Goal: Task Accomplishment & Management: Use online tool/utility

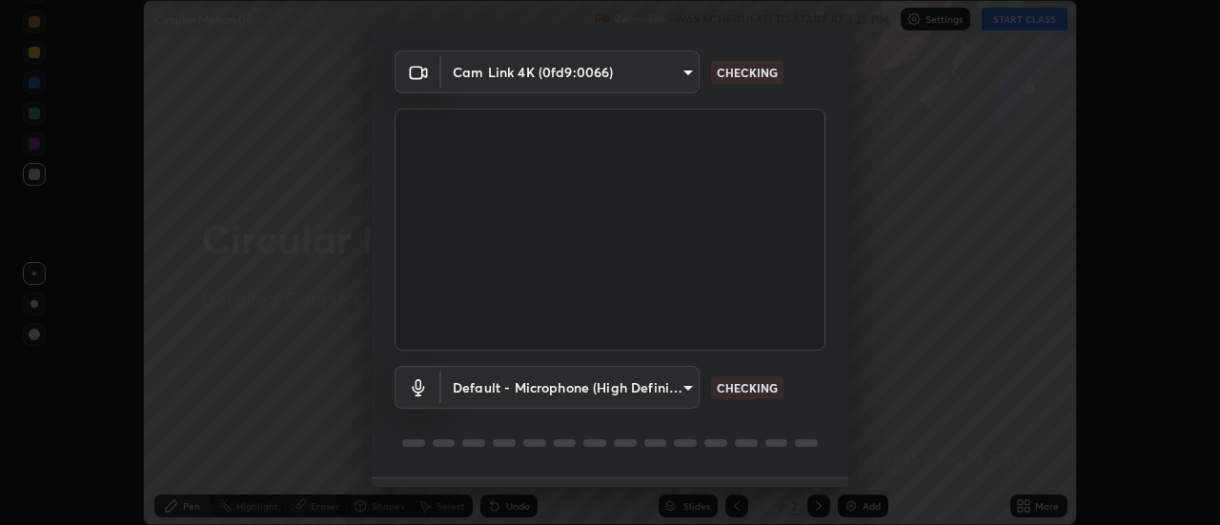
scroll to position [100, 0]
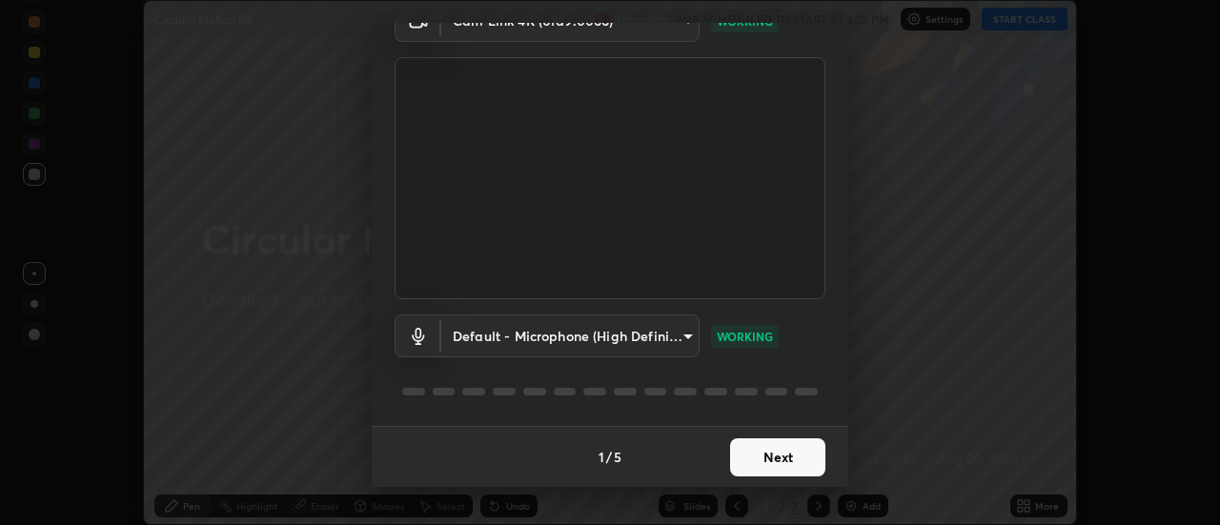
click at [776, 453] on button "Next" at bounding box center [777, 458] width 95 height 38
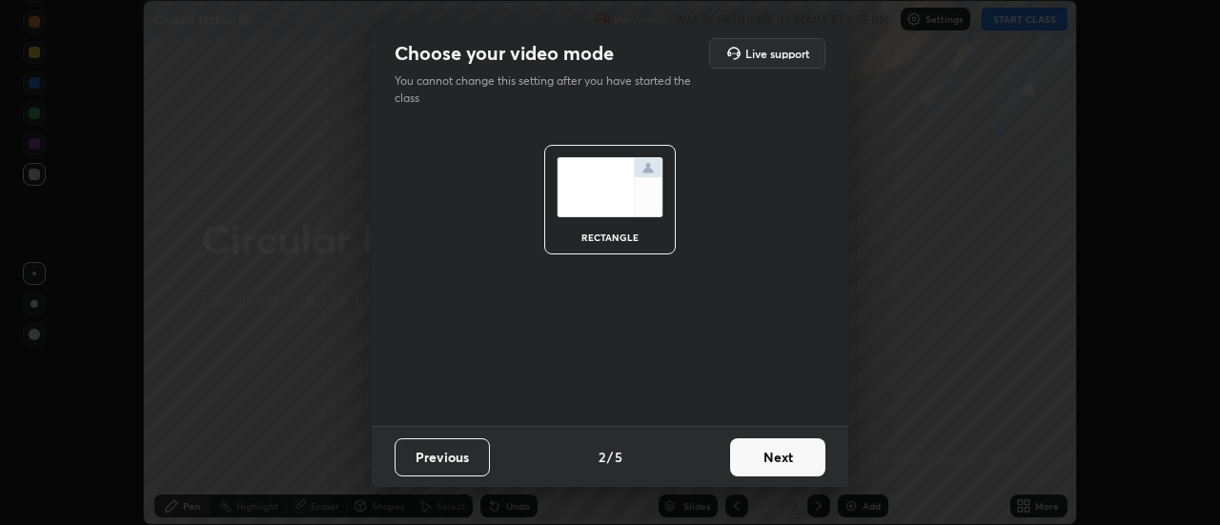
scroll to position [0, 0]
click at [781, 452] on button "Next" at bounding box center [777, 458] width 95 height 38
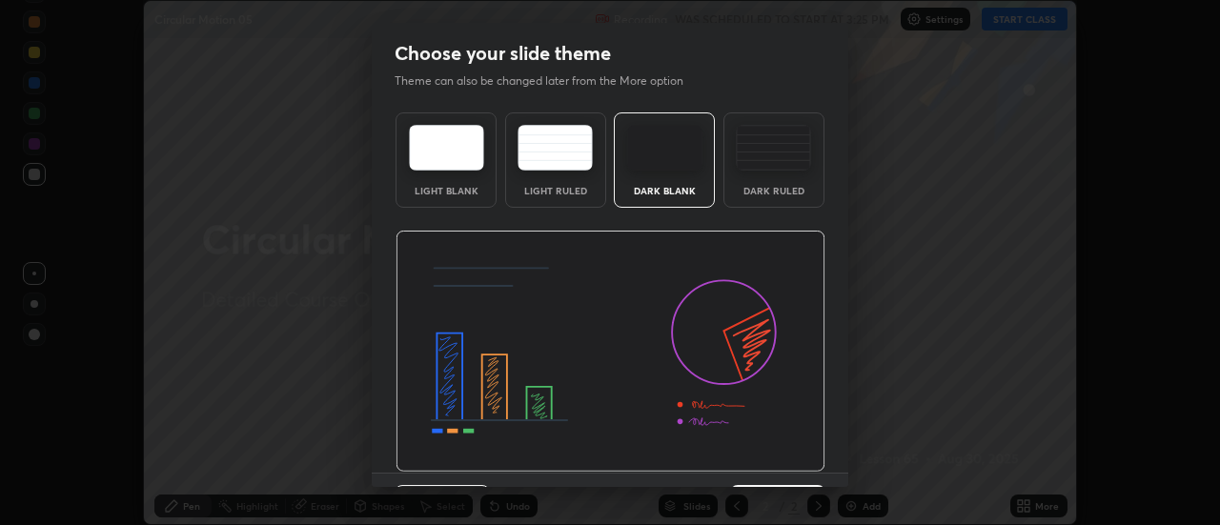
click at [783, 455] on img at bounding box center [611, 352] width 430 height 242
click at [784, 459] on img at bounding box center [611, 352] width 430 height 242
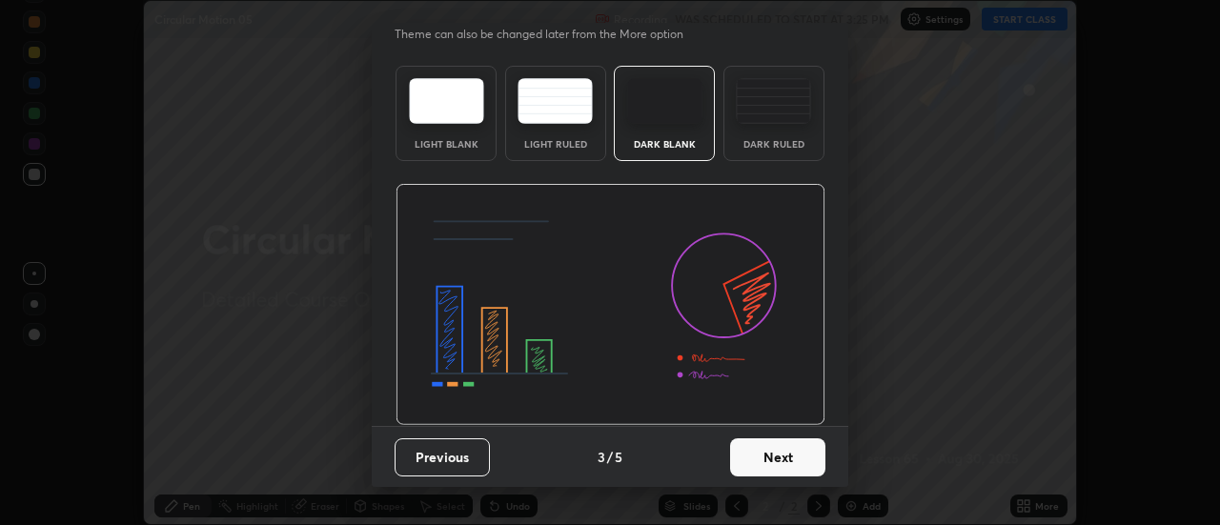
click at [753, 464] on button "Next" at bounding box center [777, 458] width 95 height 38
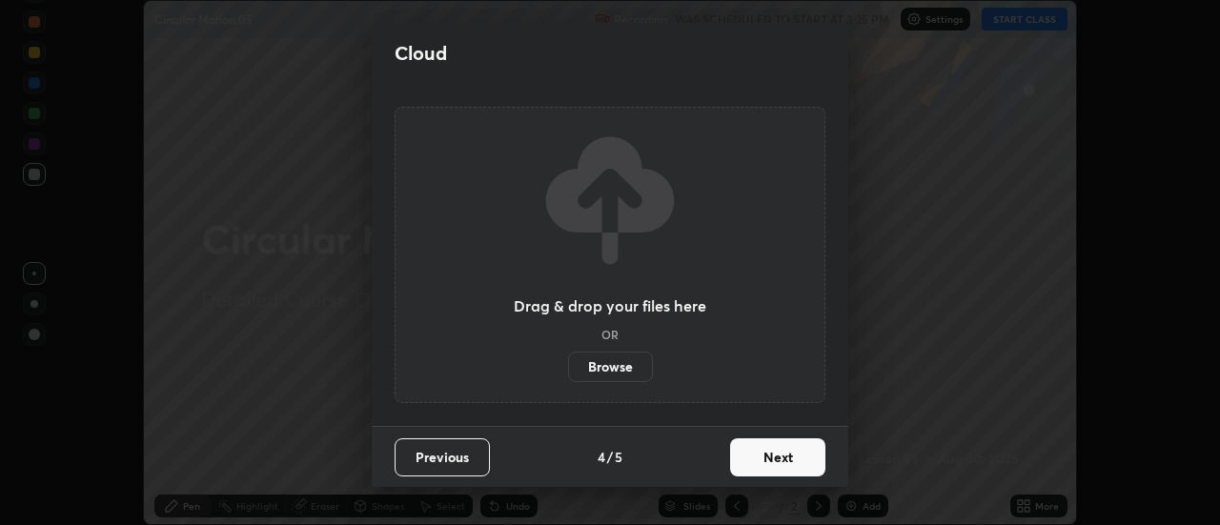
scroll to position [0, 0]
click at [753, 463] on button "Next" at bounding box center [777, 458] width 95 height 38
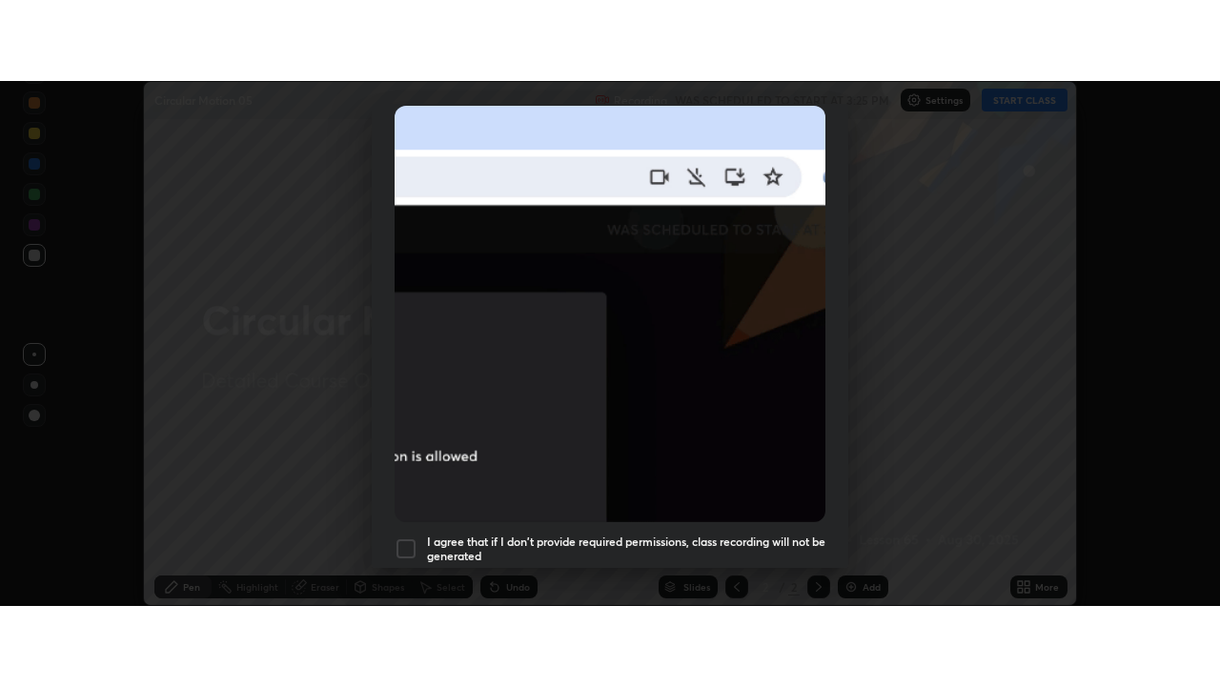
scroll to position [489, 0]
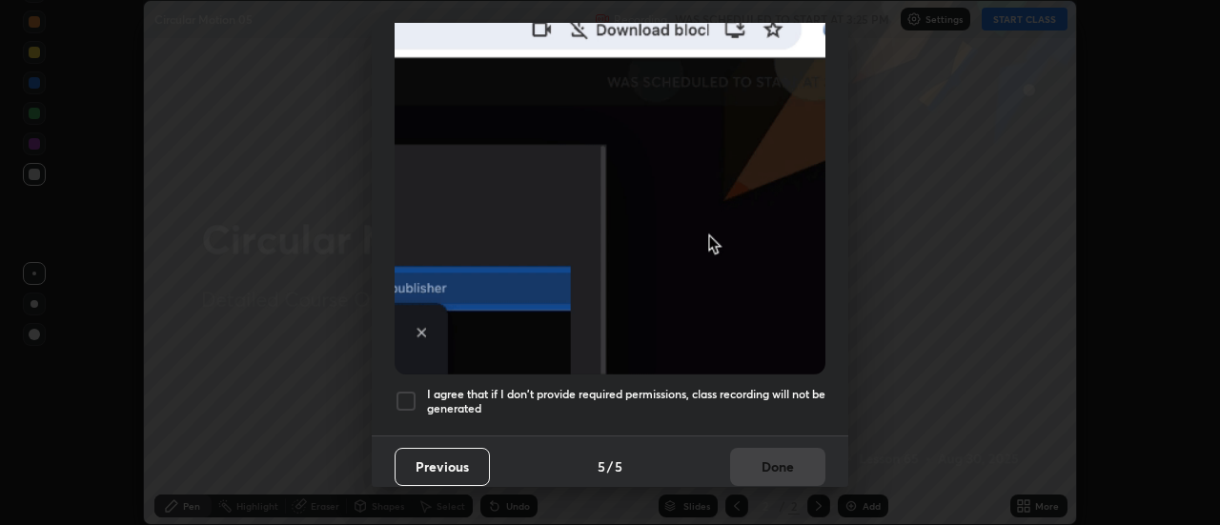
click at [406, 392] on div at bounding box center [406, 401] width 23 height 23
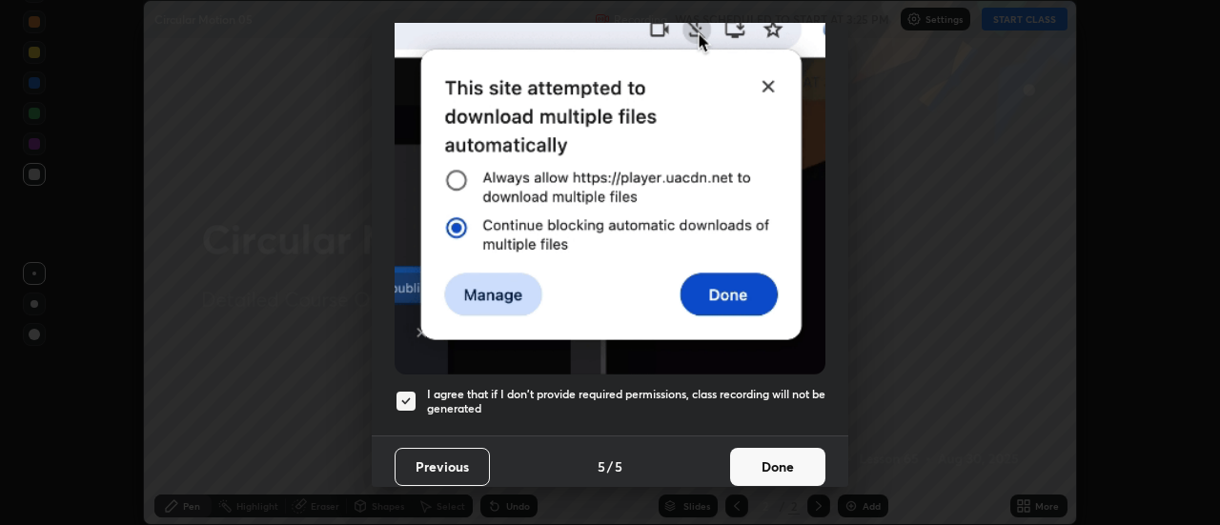
click at [758, 467] on button "Done" at bounding box center [777, 467] width 95 height 38
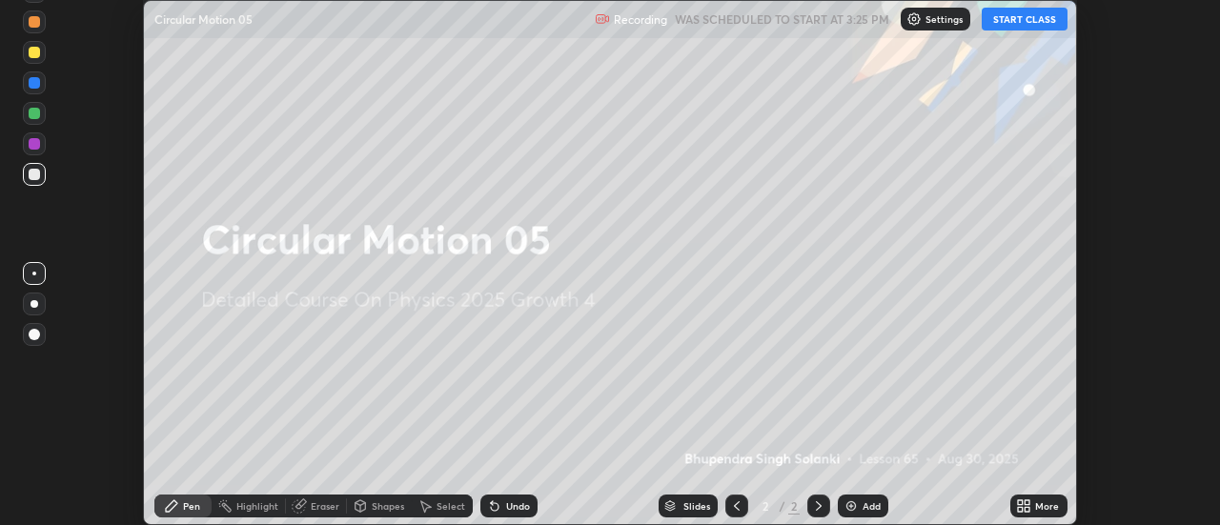
click at [1015, 10] on button "START CLASS" at bounding box center [1025, 19] width 86 height 23
click at [1028, 509] on icon at bounding box center [1028, 509] width 5 height 5
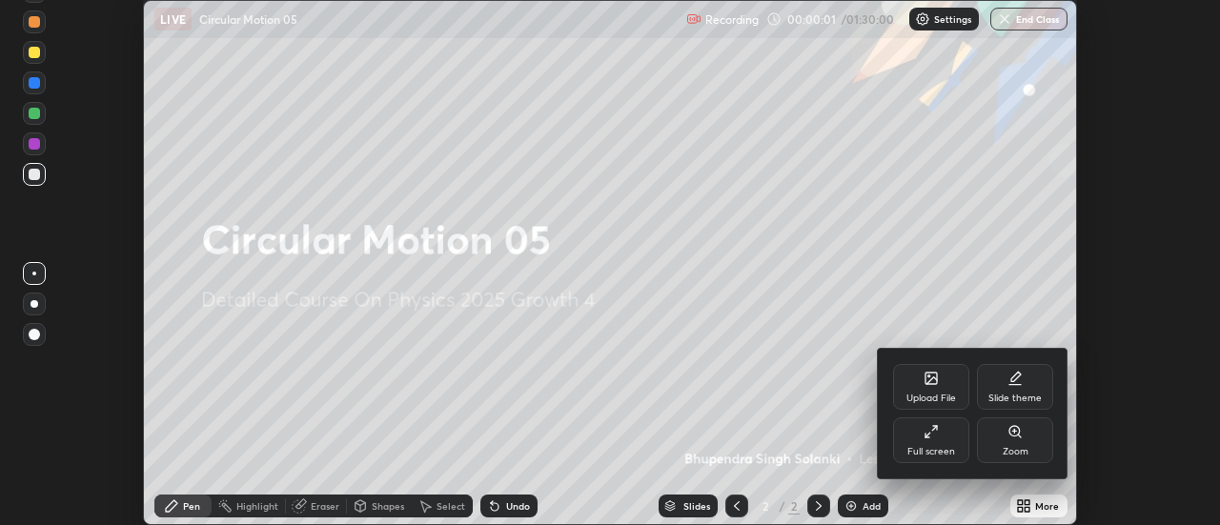
click at [947, 444] on div "Full screen" at bounding box center [931, 441] width 76 height 46
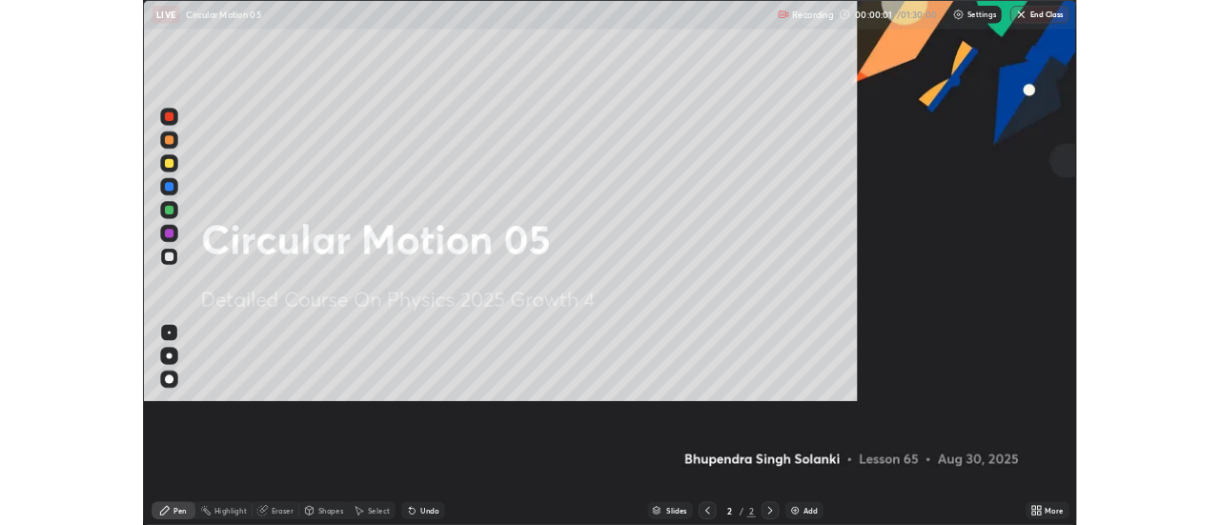
scroll to position [686, 1220]
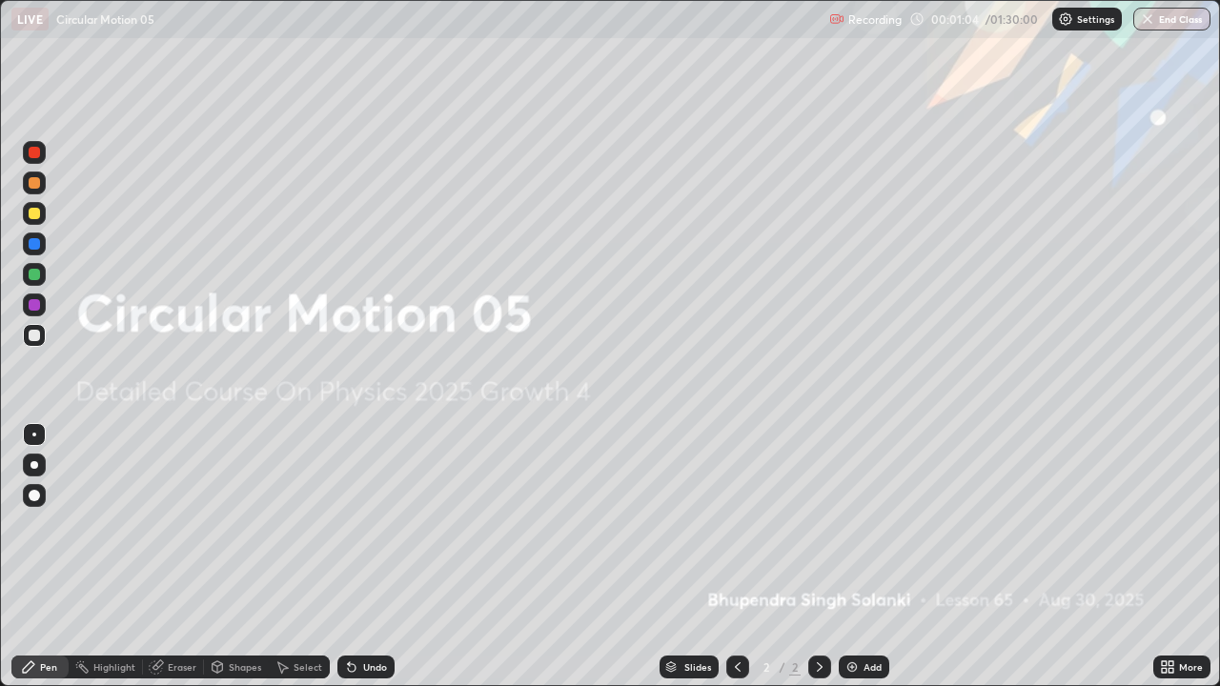
click at [853, 524] on img at bounding box center [852, 667] width 15 height 15
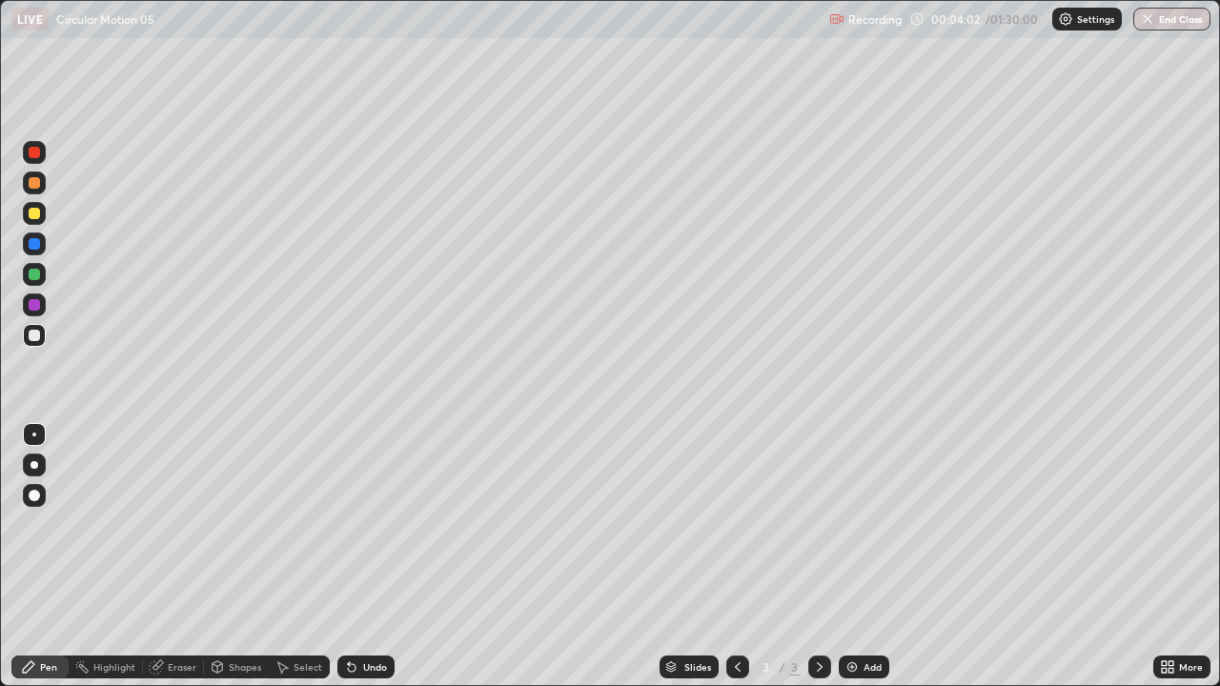
click at [861, 524] on div "Add" at bounding box center [864, 667] width 51 height 23
click at [859, 524] on div "Add" at bounding box center [864, 667] width 51 height 23
click at [31, 246] on div at bounding box center [34, 243] width 11 height 11
click at [31, 337] on div at bounding box center [34, 335] width 11 height 11
click at [177, 524] on div "Eraser" at bounding box center [182, 668] width 29 height 10
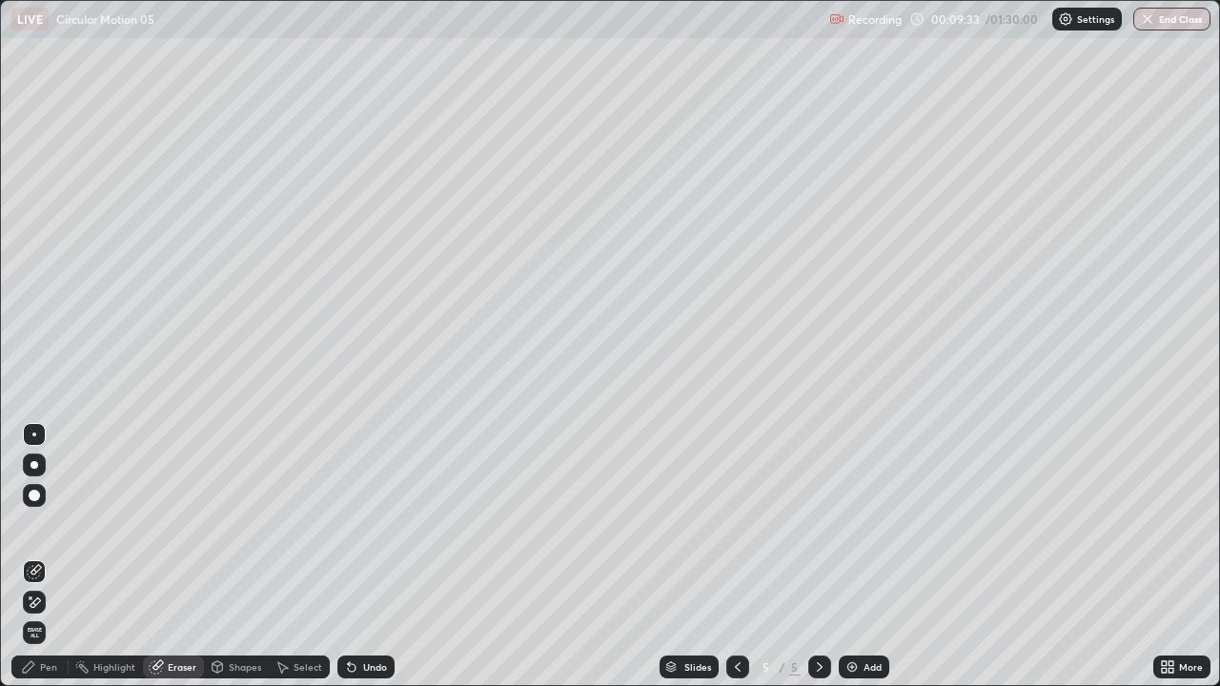
click at [46, 524] on div "Pen" at bounding box center [39, 667] width 57 height 23
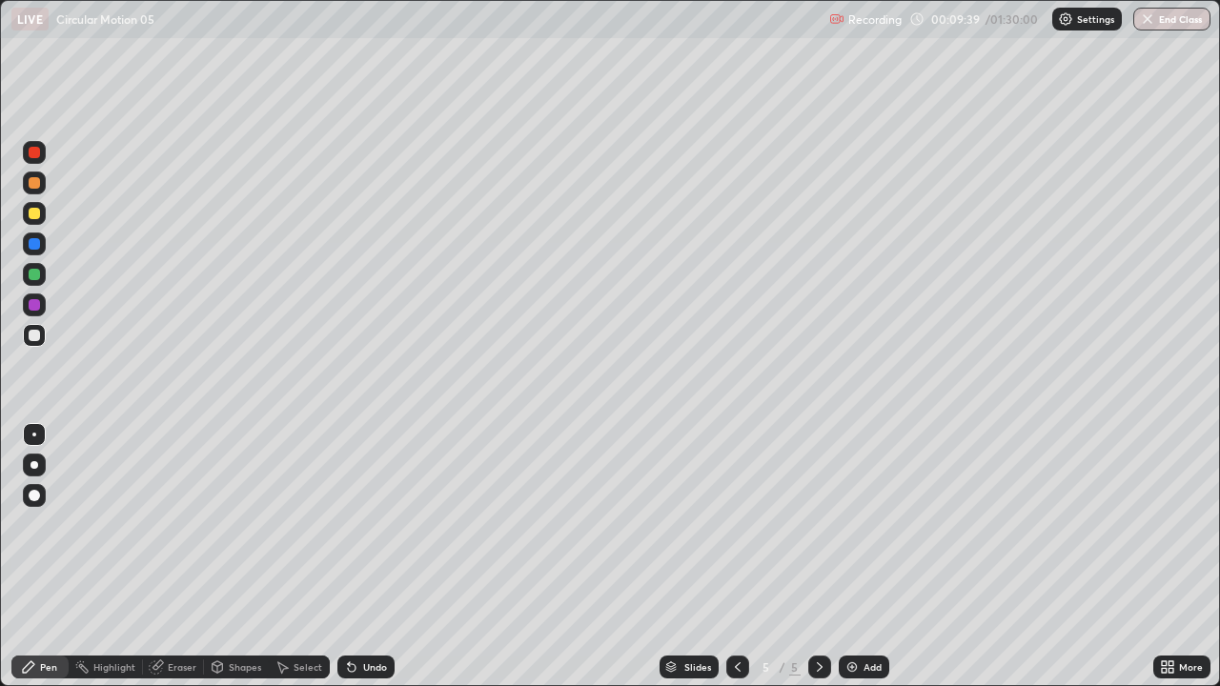
click at [31, 245] on div at bounding box center [34, 243] width 11 height 11
click at [31, 309] on div at bounding box center [34, 304] width 11 height 11
click at [38, 276] on div at bounding box center [34, 274] width 11 height 11
click at [866, 524] on div "Add" at bounding box center [864, 667] width 51 height 23
click at [35, 215] on div at bounding box center [34, 213] width 11 height 11
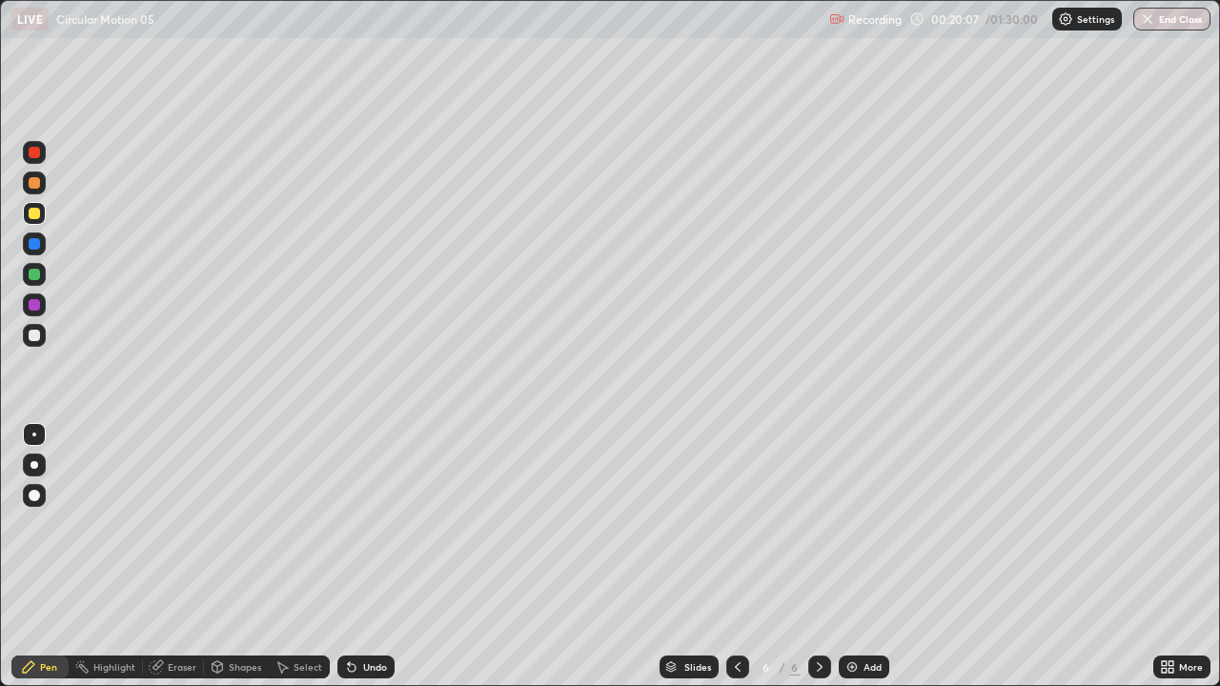
click at [864, 524] on div "Add" at bounding box center [873, 668] width 18 height 10
click at [232, 524] on div "Shapes" at bounding box center [245, 668] width 32 height 10
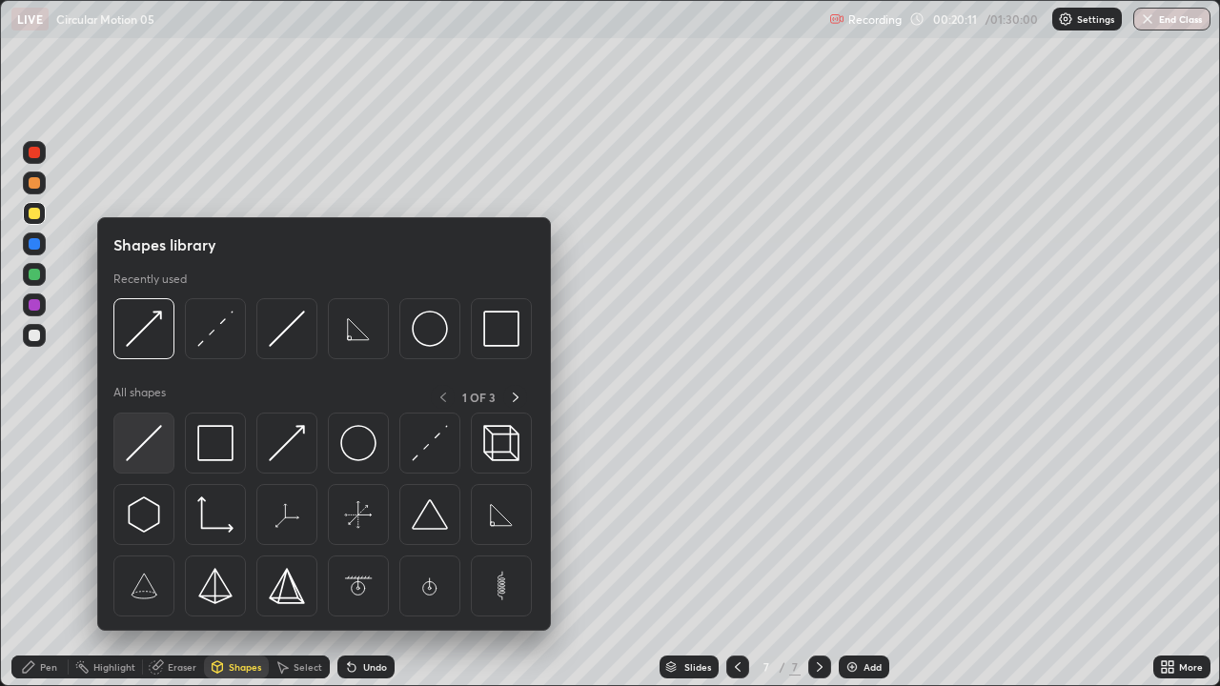
click at [153, 447] on img at bounding box center [144, 443] width 36 height 36
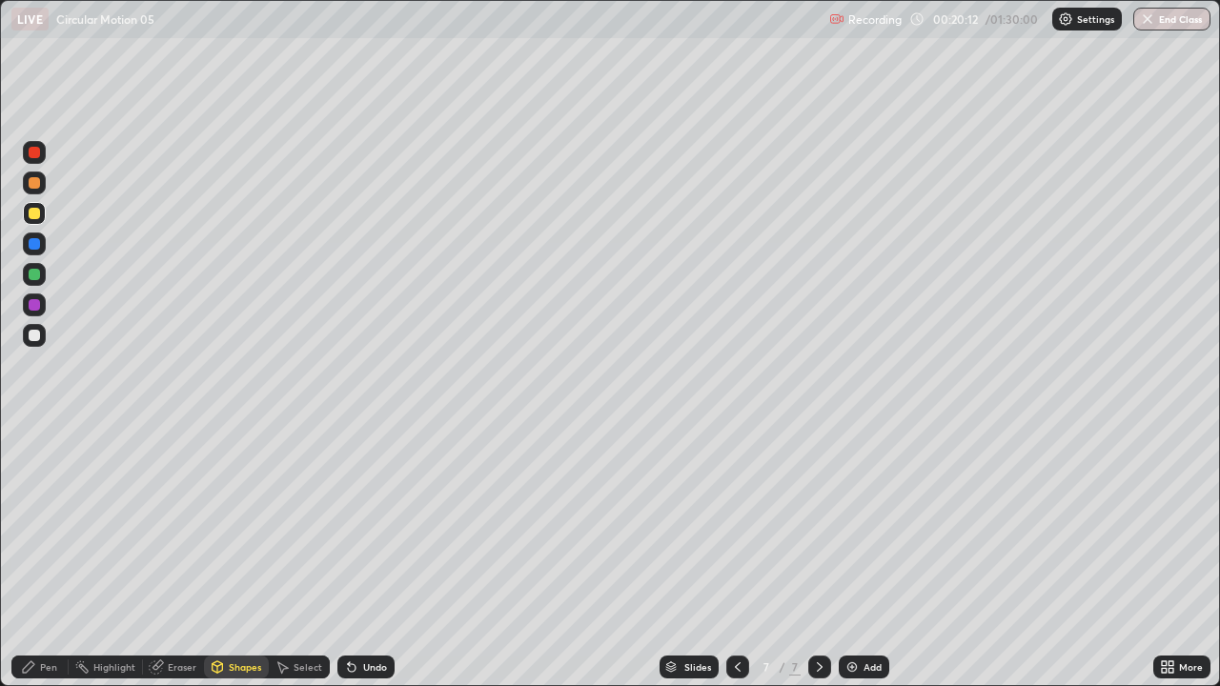
click at [38, 338] on div at bounding box center [34, 335] width 11 height 11
click at [51, 524] on div "Pen" at bounding box center [39, 667] width 57 height 23
click at [37, 276] on div at bounding box center [34, 274] width 11 height 11
click at [42, 524] on div "Pen" at bounding box center [48, 668] width 17 height 10
click at [37, 248] on div at bounding box center [34, 243] width 11 height 11
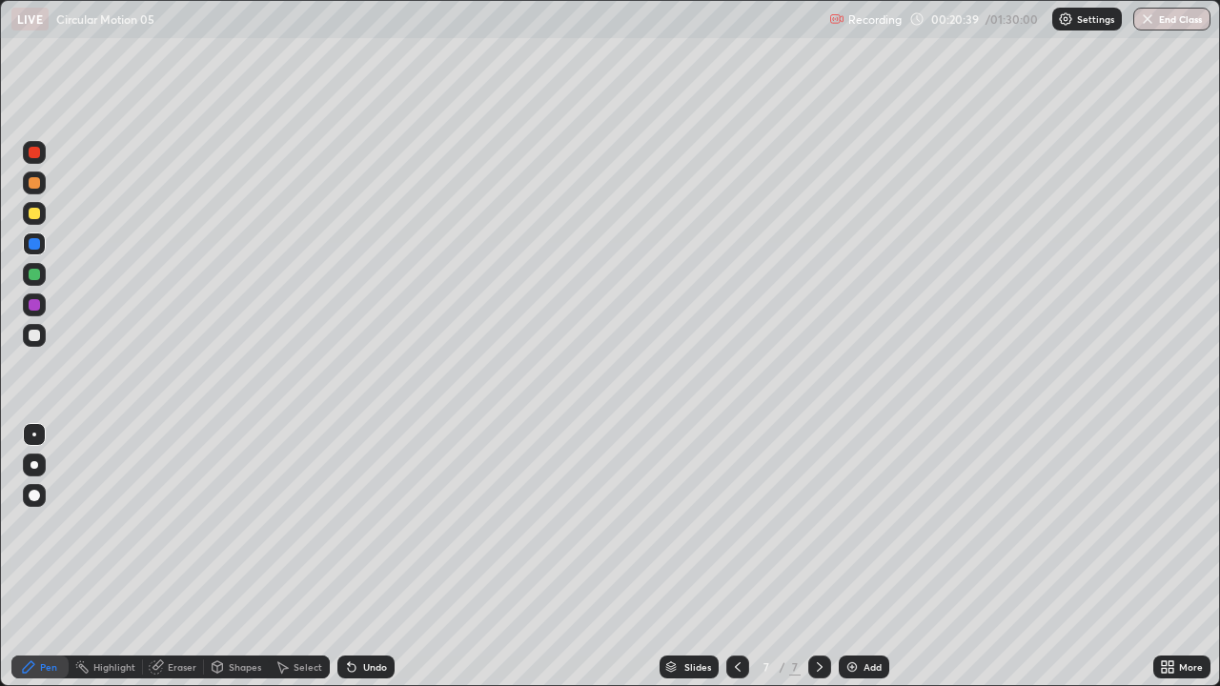
click at [33, 336] on div at bounding box center [34, 335] width 11 height 11
click at [33, 276] on div at bounding box center [34, 274] width 11 height 11
click at [34, 306] on div at bounding box center [34, 304] width 11 height 11
click at [35, 344] on div at bounding box center [34, 335] width 23 height 23
click at [363, 524] on div "Undo" at bounding box center [375, 668] width 24 height 10
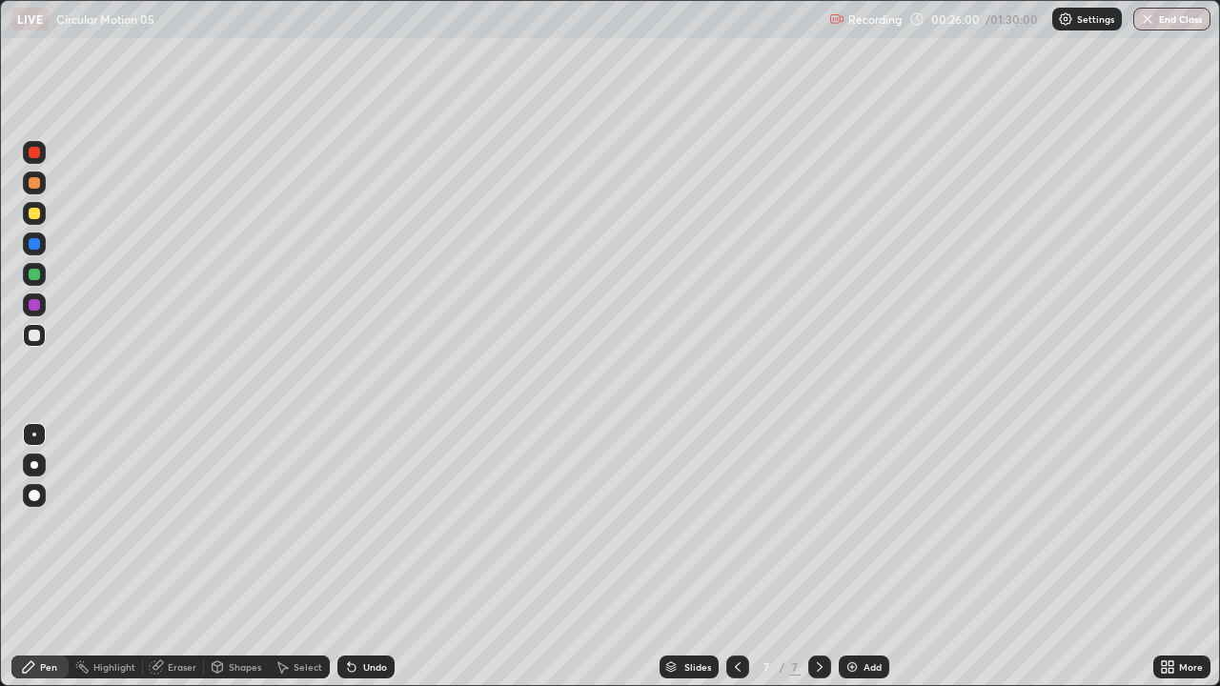
click at [367, 524] on div "Undo" at bounding box center [375, 668] width 24 height 10
click at [370, 524] on div "Undo" at bounding box center [375, 668] width 24 height 10
click at [372, 524] on div "Undo" at bounding box center [375, 668] width 24 height 10
click at [377, 524] on div "Undo" at bounding box center [366, 667] width 57 height 23
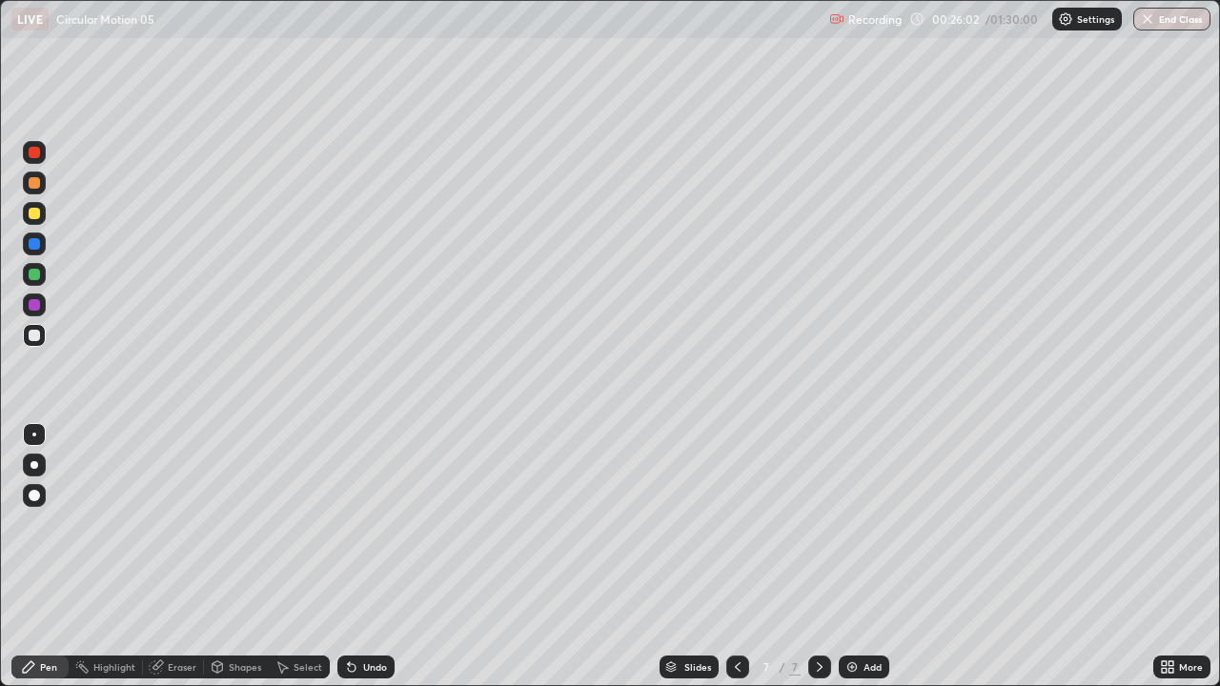
click at [379, 524] on div "Undo" at bounding box center [366, 667] width 57 height 23
click at [871, 524] on div "Add" at bounding box center [873, 668] width 18 height 10
click at [36, 277] on div at bounding box center [34, 274] width 11 height 11
click at [234, 524] on div "Shapes" at bounding box center [245, 668] width 32 height 10
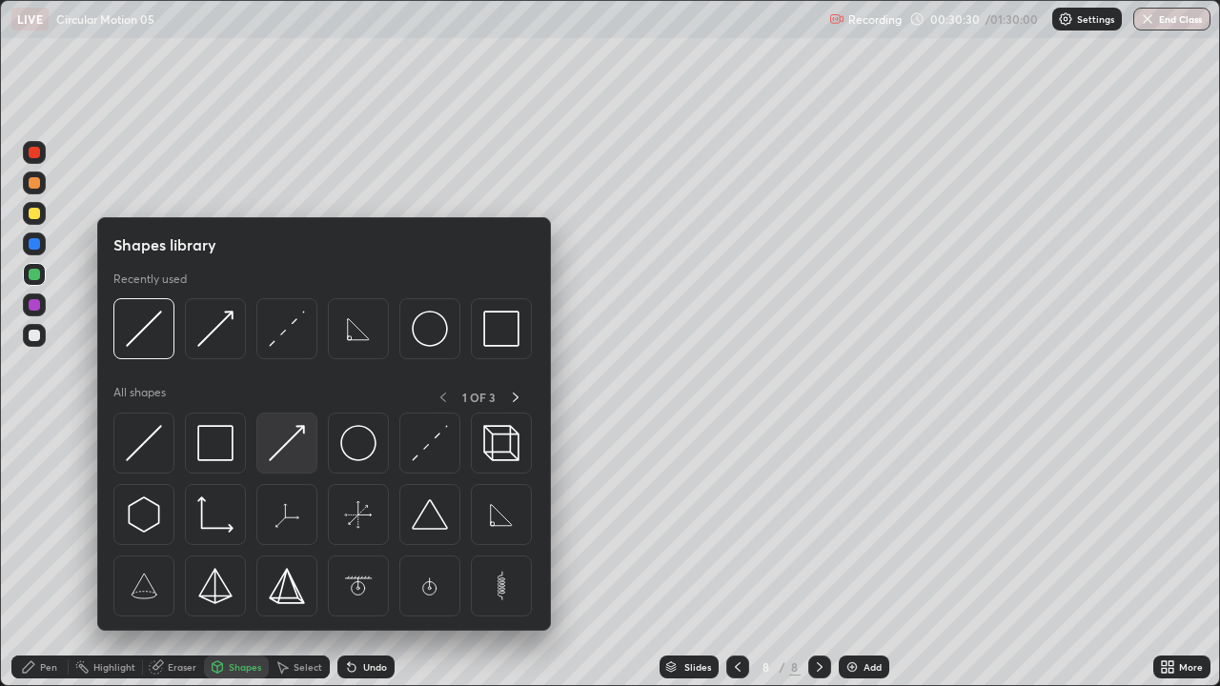
click at [296, 461] on img at bounding box center [287, 443] width 36 height 36
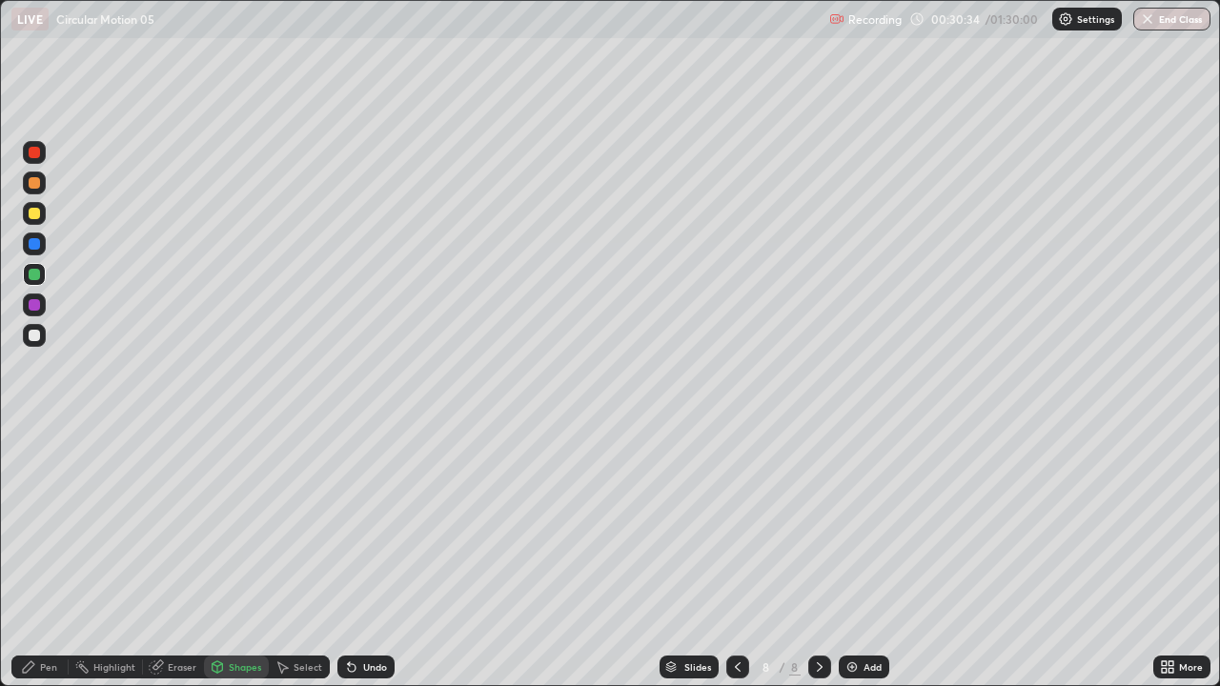
click at [46, 524] on div "Pen" at bounding box center [39, 667] width 57 height 23
click at [35, 334] on div at bounding box center [34, 335] width 11 height 11
click at [35, 248] on div at bounding box center [34, 243] width 11 height 11
click at [237, 524] on div "Shapes" at bounding box center [245, 668] width 32 height 10
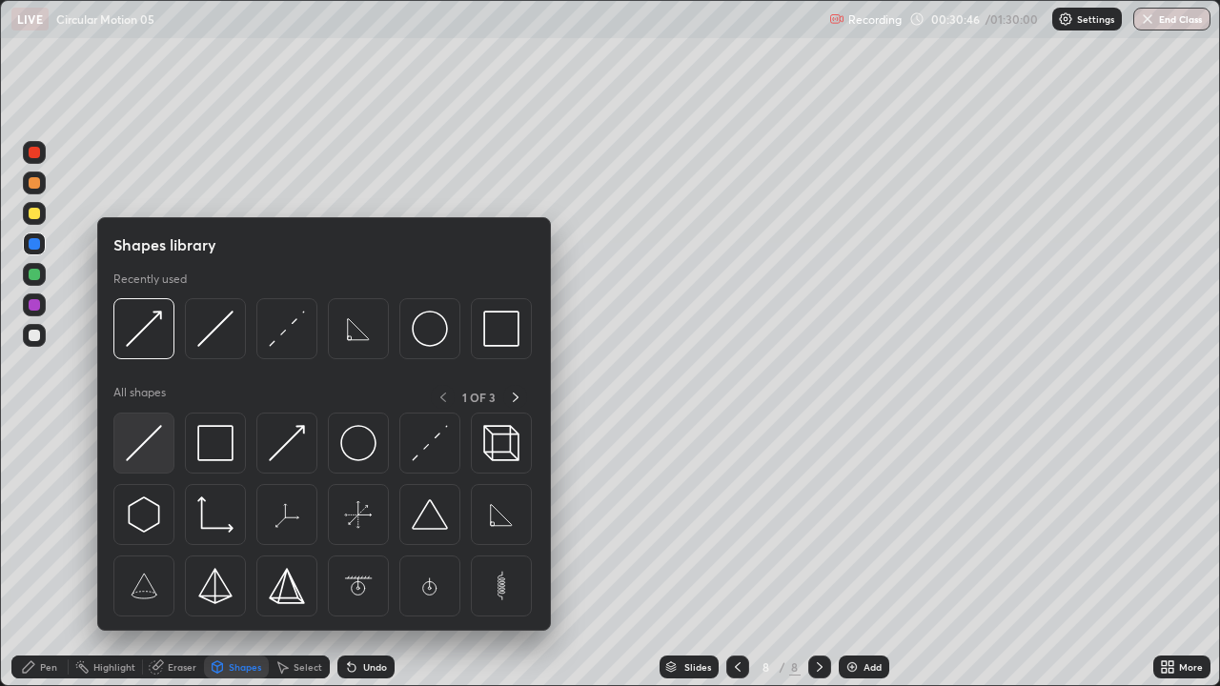
click at [162, 454] on div at bounding box center [143, 443] width 61 height 61
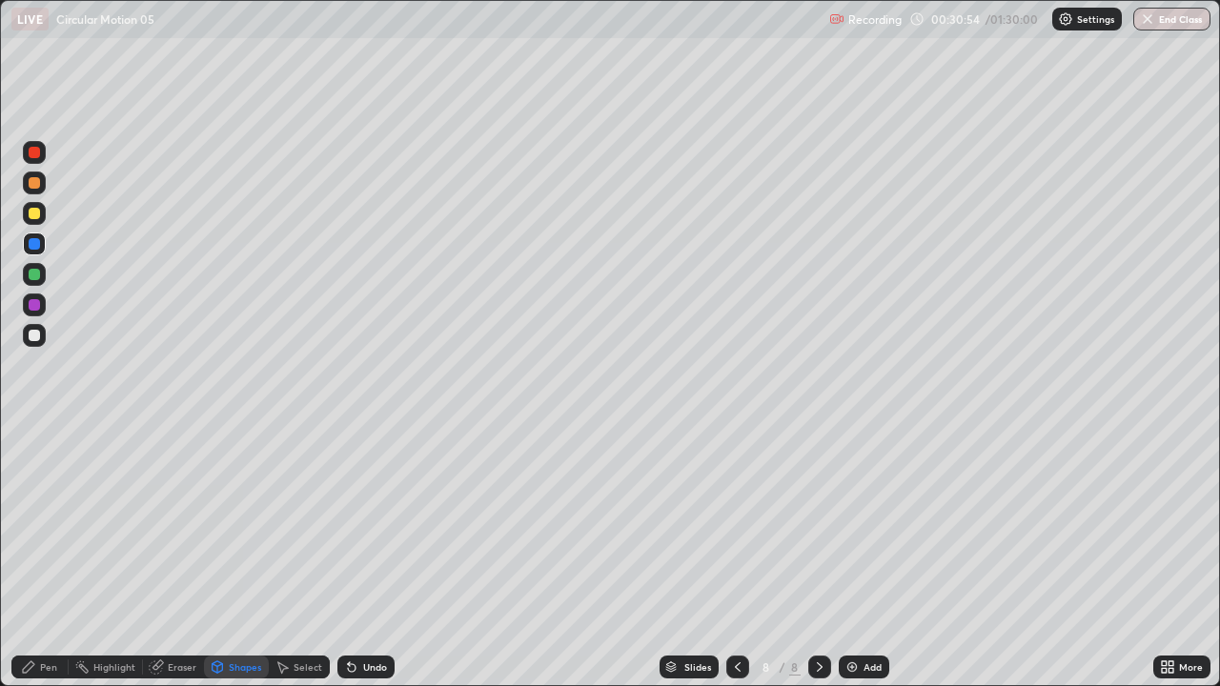
click at [36, 243] on div at bounding box center [34, 243] width 11 height 11
click at [44, 524] on div "Pen" at bounding box center [48, 668] width 17 height 10
click at [35, 245] on div at bounding box center [34, 243] width 11 height 11
click at [31, 308] on div at bounding box center [34, 304] width 11 height 11
click at [31, 338] on div at bounding box center [34, 335] width 11 height 11
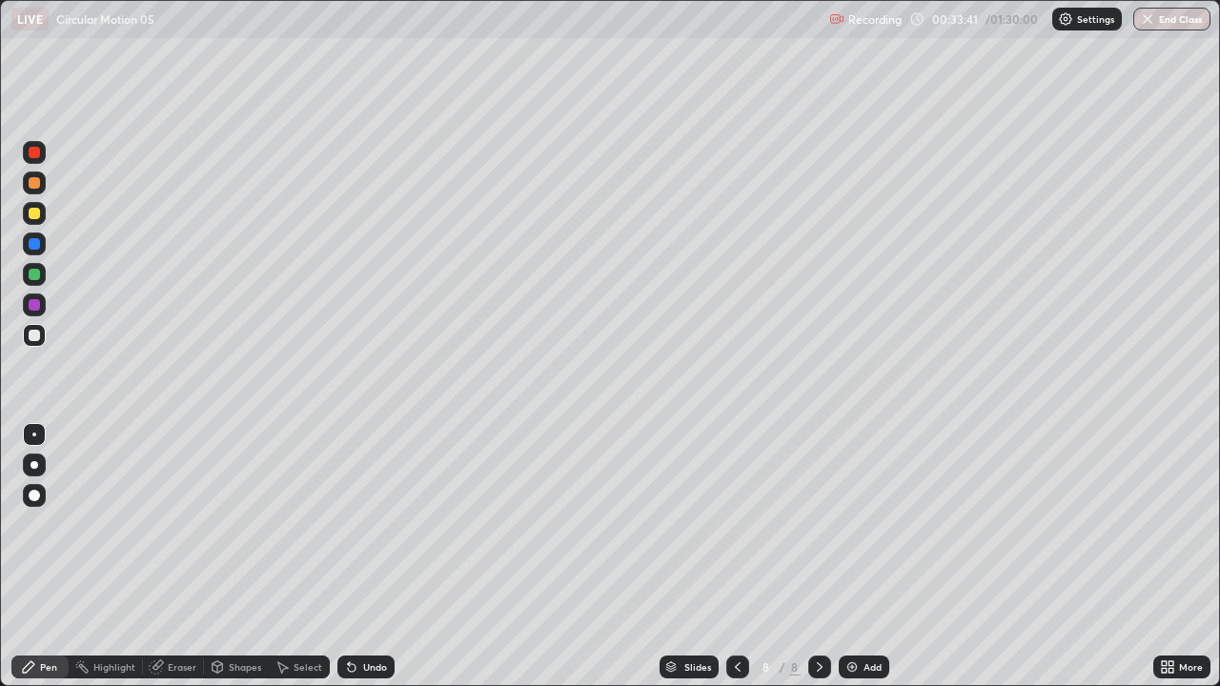
click at [363, 524] on div "Undo" at bounding box center [375, 668] width 24 height 10
click at [34, 215] on div at bounding box center [34, 213] width 11 height 11
click at [859, 524] on div "Add" at bounding box center [864, 667] width 51 height 23
click at [35, 243] on div at bounding box center [34, 243] width 11 height 11
click at [33, 309] on div at bounding box center [34, 304] width 11 height 11
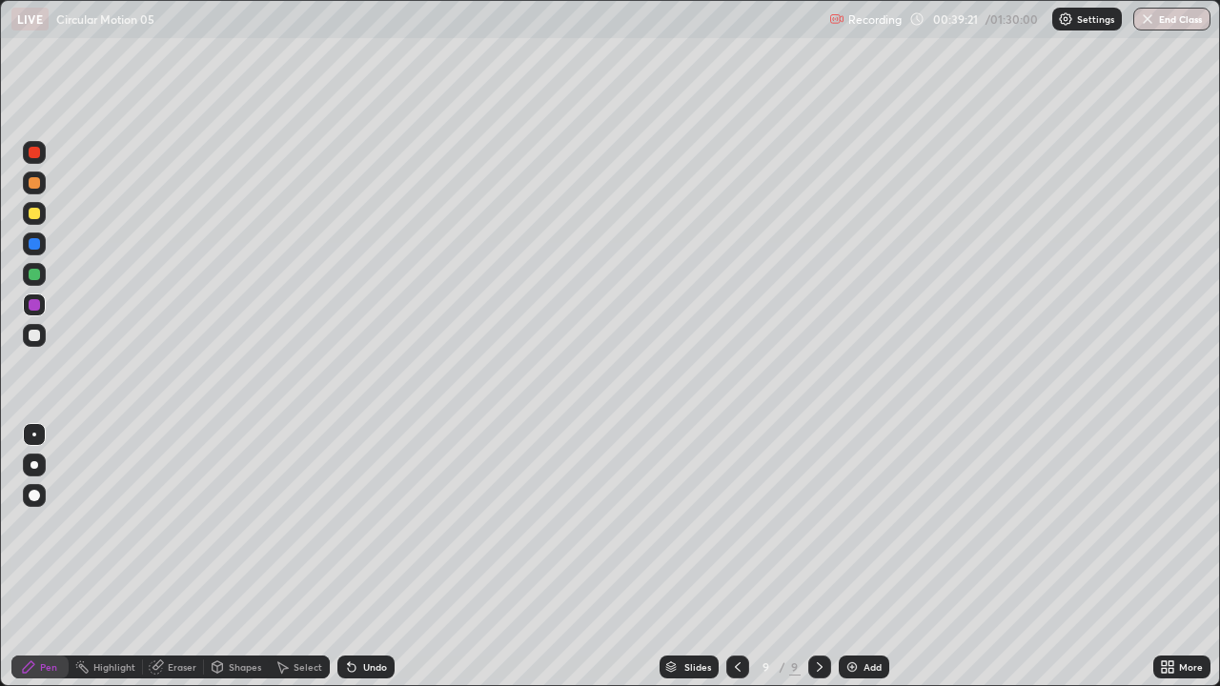
click at [224, 524] on div "Shapes" at bounding box center [236, 667] width 65 height 23
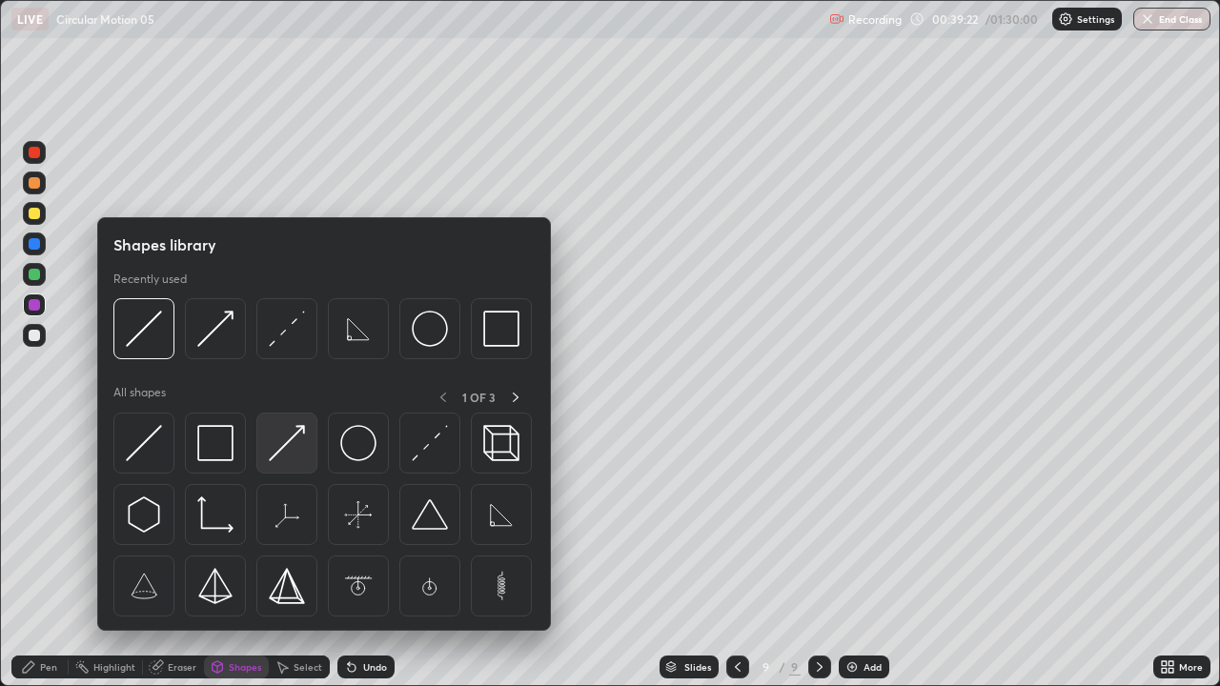
click at [286, 451] on img at bounding box center [287, 443] width 36 height 36
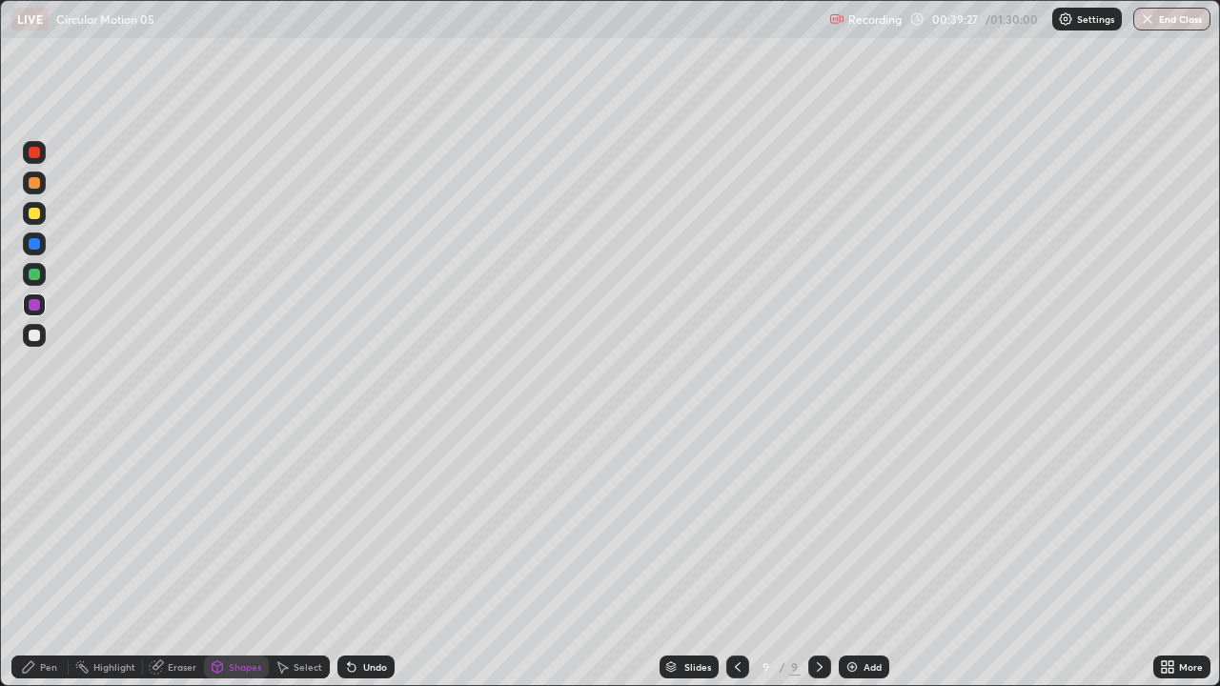
click at [361, 524] on div "Undo" at bounding box center [366, 667] width 57 height 23
click at [350, 524] on div "Undo" at bounding box center [366, 667] width 57 height 23
click at [44, 524] on div "Pen" at bounding box center [48, 668] width 17 height 10
click at [33, 462] on div at bounding box center [35, 465] width 8 height 8
click at [247, 524] on div "Shapes" at bounding box center [245, 668] width 32 height 10
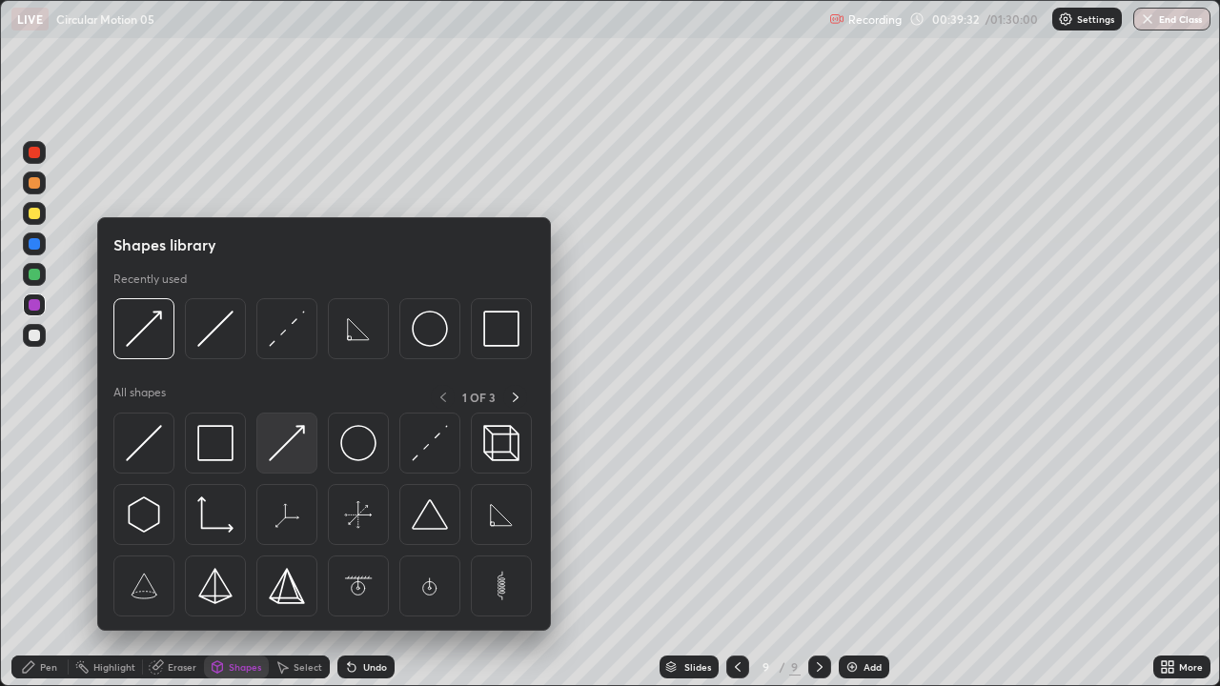
click at [294, 458] on img at bounding box center [287, 443] width 36 height 36
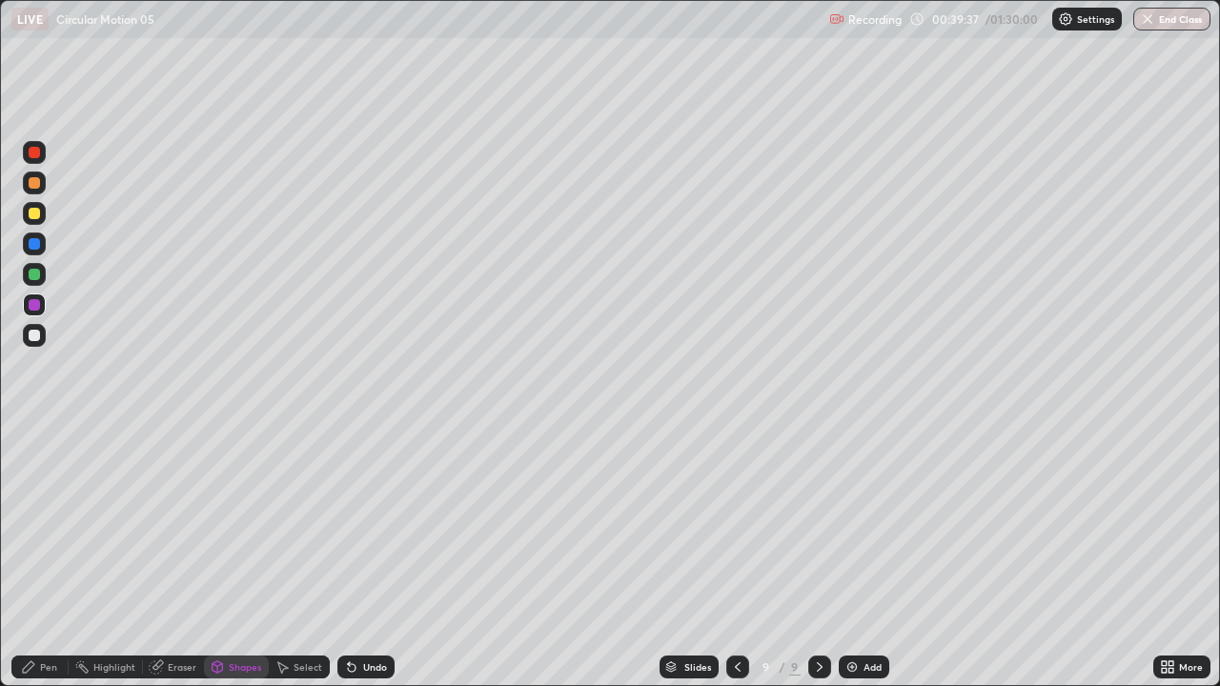
click at [42, 524] on div "Pen" at bounding box center [48, 668] width 17 height 10
click at [33, 248] on div at bounding box center [34, 243] width 11 height 11
click at [225, 524] on div "Shapes" at bounding box center [236, 667] width 65 height 23
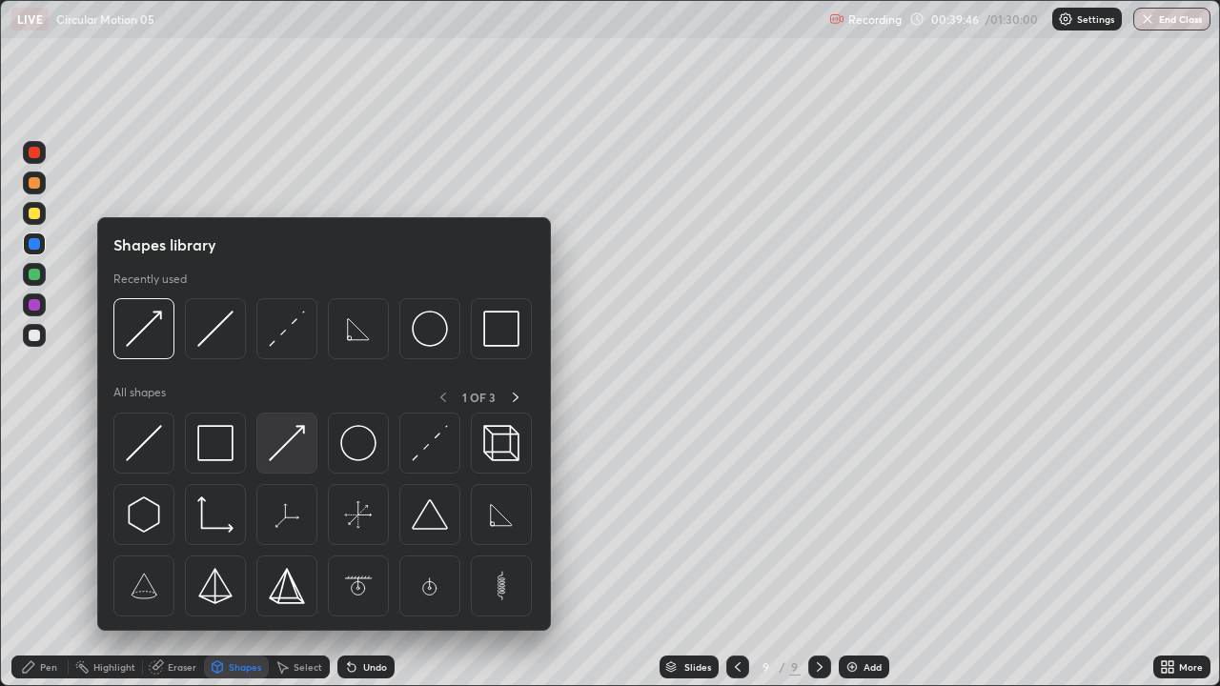
click at [277, 449] on img at bounding box center [287, 443] width 36 height 36
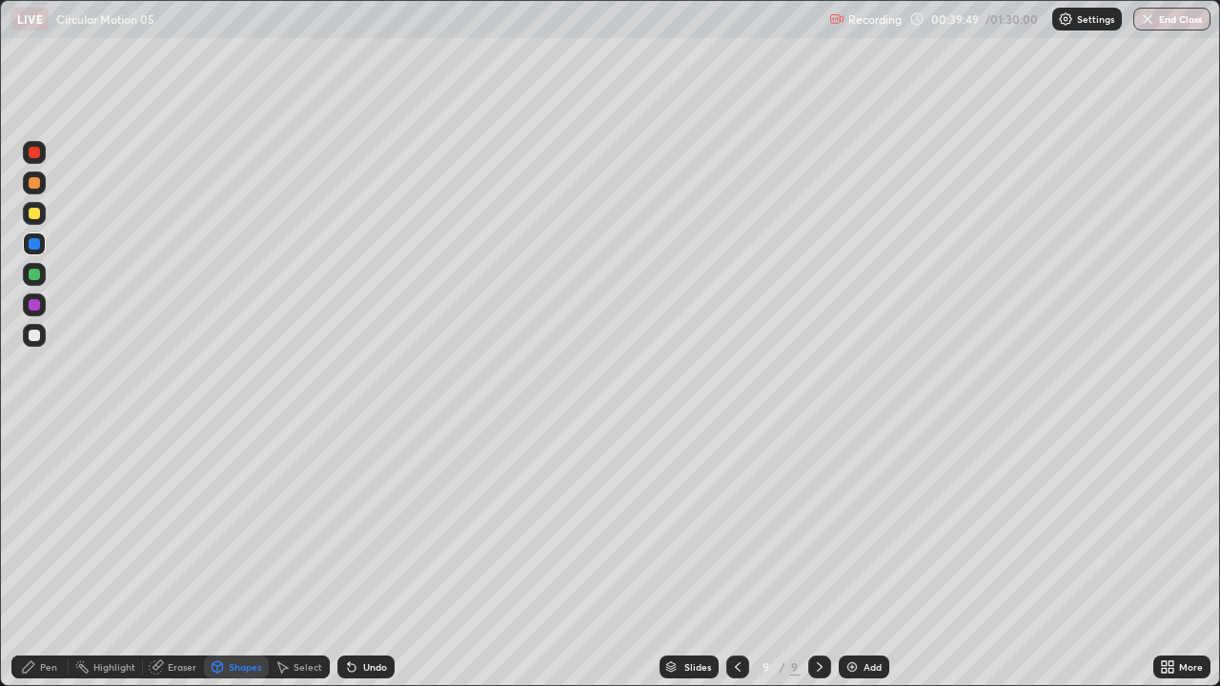
click at [378, 524] on div "Undo" at bounding box center [366, 667] width 57 height 23
click at [38, 181] on div at bounding box center [34, 182] width 11 height 11
click at [50, 524] on div "Pen" at bounding box center [39, 667] width 57 height 23
click at [31, 333] on div at bounding box center [34, 335] width 11 height 11
click at [35, 215] on div at bounding box center [34, 213] width 11 height 11
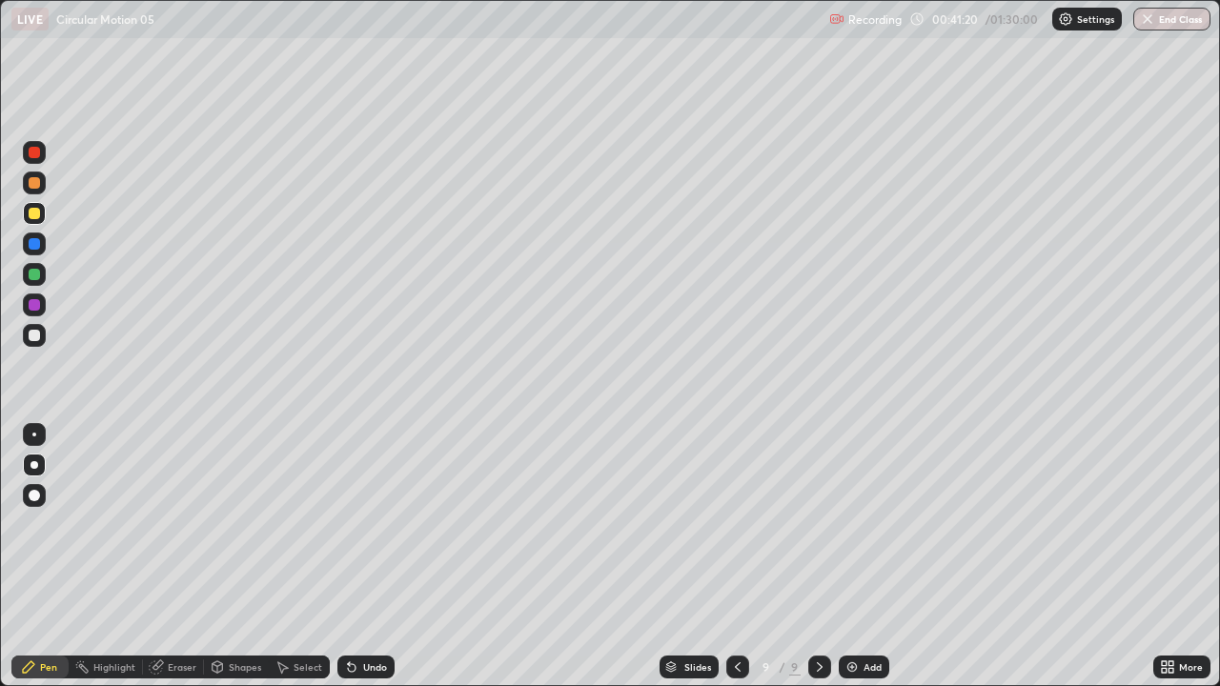
click at [31, 151] on div at bounding box center [34, 152] width 11 height 11
click at [229, 524] on div "Shapes" at bounding box center [245, 668] width 32 height 10
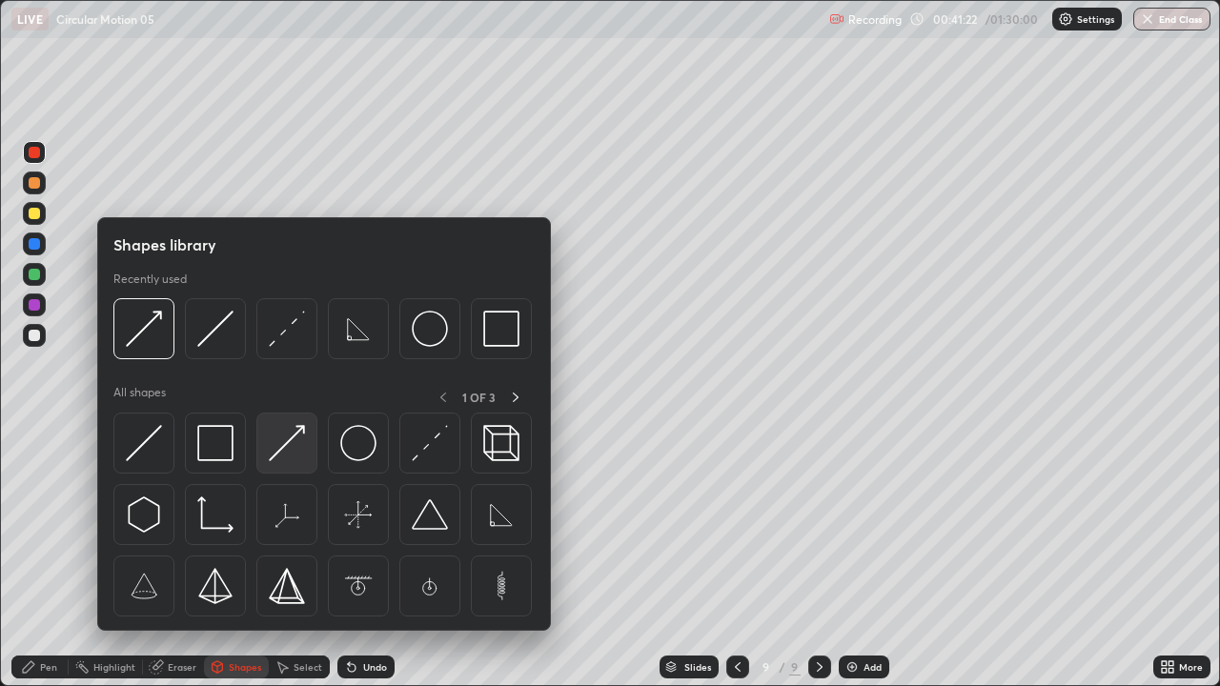
click at [286, 457] on img at bounding box center [287, 443] width 36 height 36
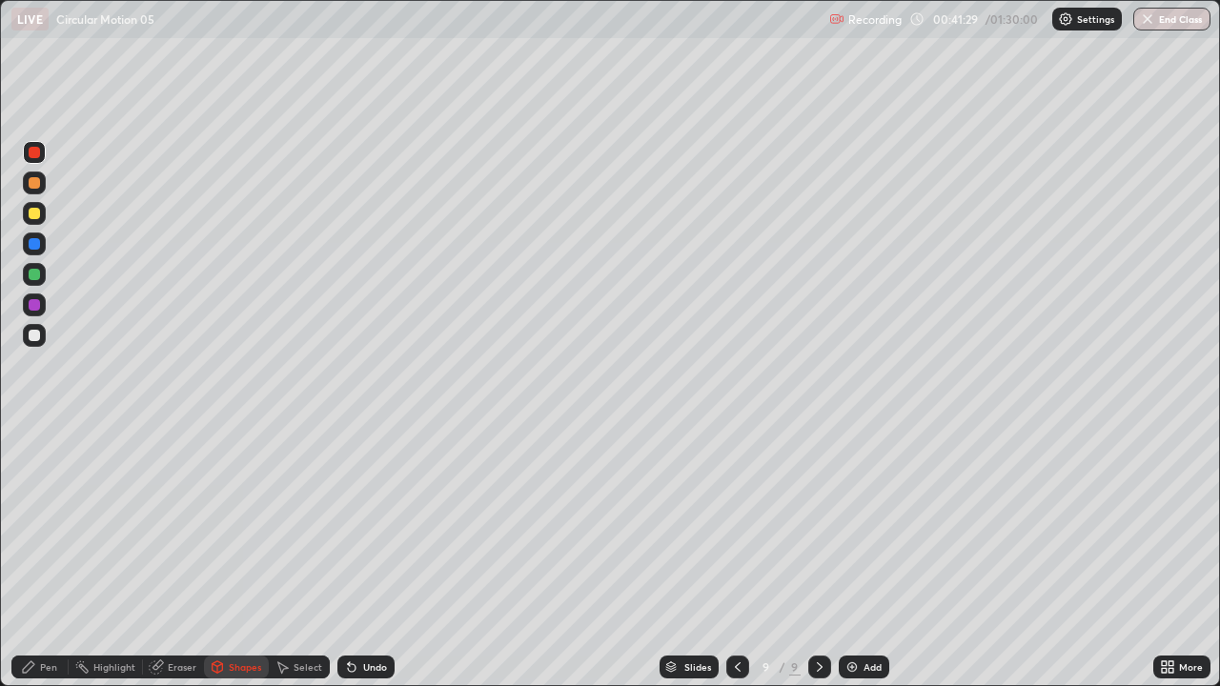
click at [51, 524] on div "Pen" at bounding box center [48, 668] width 17 height 10
click at [38, 309] on div at bounding box center [34, 304] width 11 height 11
click at [32, 338] on div at bounding box center [34, 335] width 11 height 11
click at [358, 524] on div "Undo" at bounding box center [366, 667] width 57 height 23
click at [178, 524] on div "Eraser" at bounding box center [182, 668] width 29 height 10
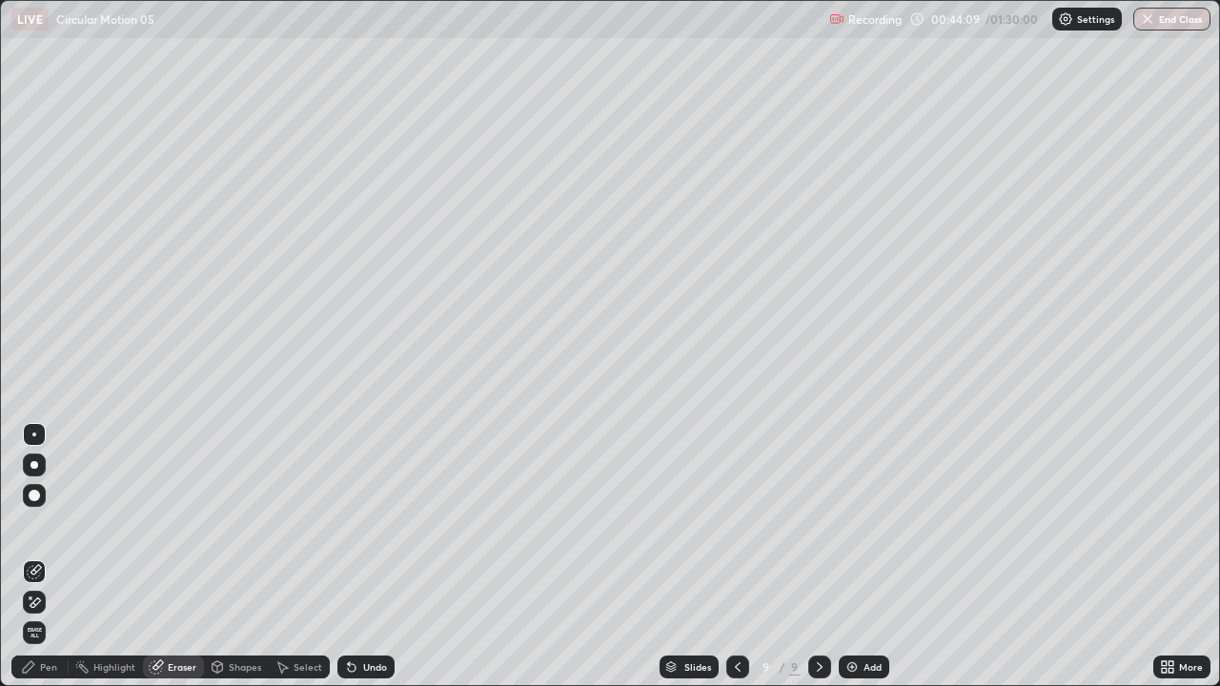
click at [53, 524] on div "Pen" at bounding box center [48, 668] width 17 height 10
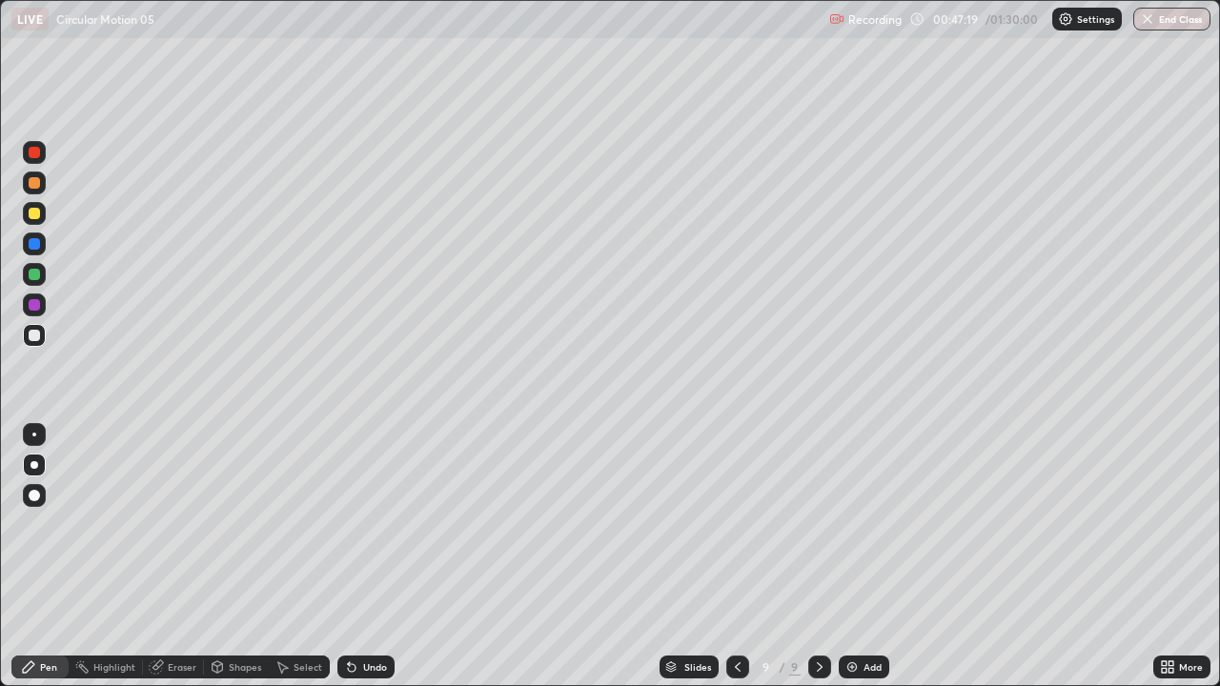
click at [847, 524] on img at bounding box center [852, 667] width 15 height 15
click at [378, 524] on div "Undo" at bounding box center [375, 668] width 24 height 10
click at [373, 524] on div "Undo" at bounding box center [375, 668] width 24 height 10
click at [365, 524] on div "Undo" at bounding box center [366, 667] width 57 height 23
click at [360, 524] on div "Undo" at bounding box center [366, 667] width 57 height 23
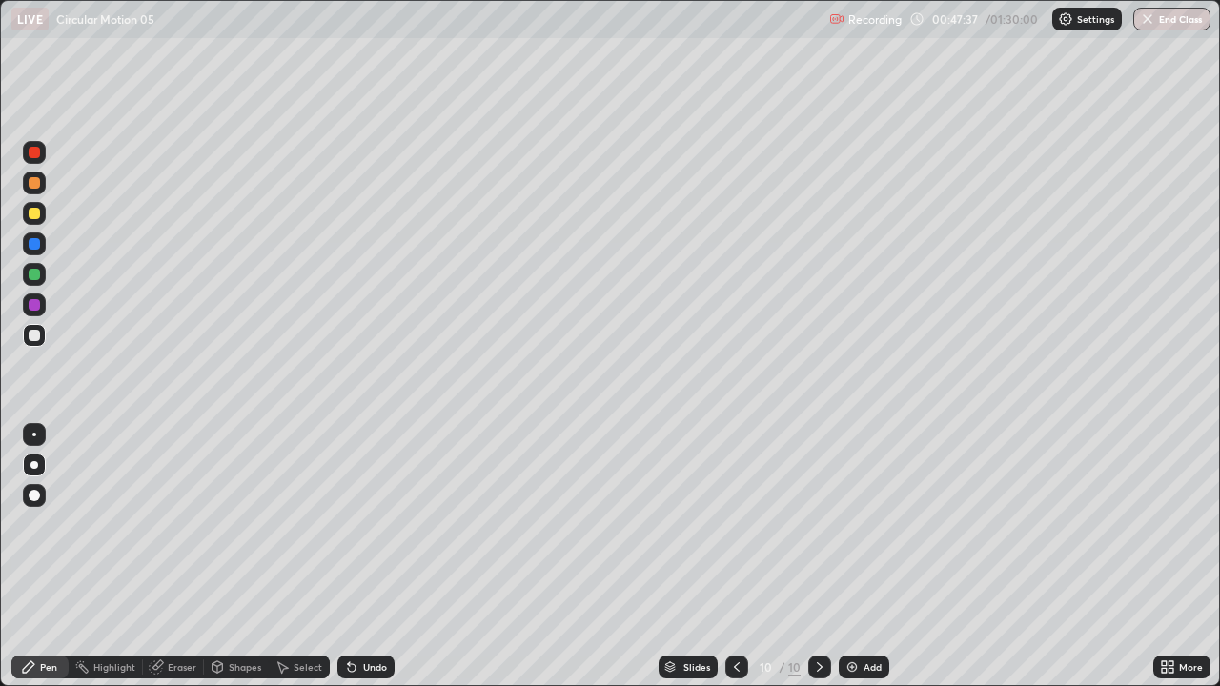
click at [366, 524] on div "Undo" at bounding box center [366, 667] width 57 height 23
click at [371, 524] on div "Undo" at bounding box center [366, 667] width 57 height 23
click at [364, 524] on div "Undo" at bounding box center [366, 667] width 57 height 23
click at [369, 524] on div "Undo" at bounding box center [366, 667] width 57 height 23
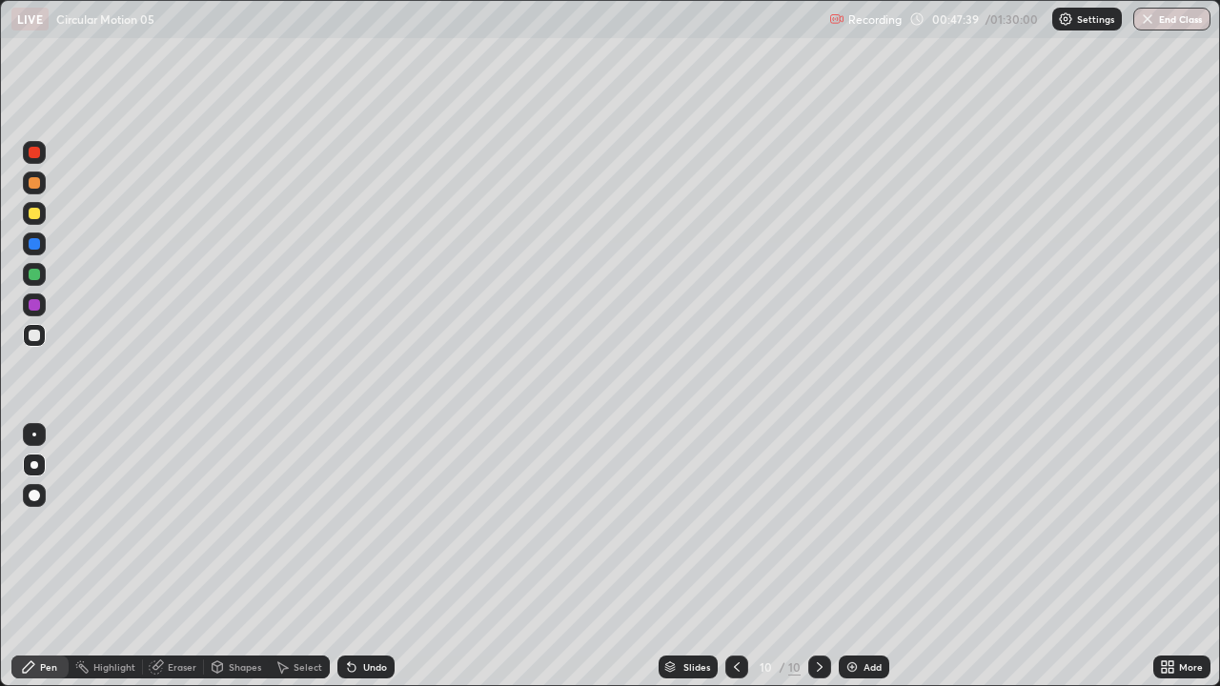
click at [236, 524] on div "Shapes" at bounding box center [245, 668] width 32 height 10
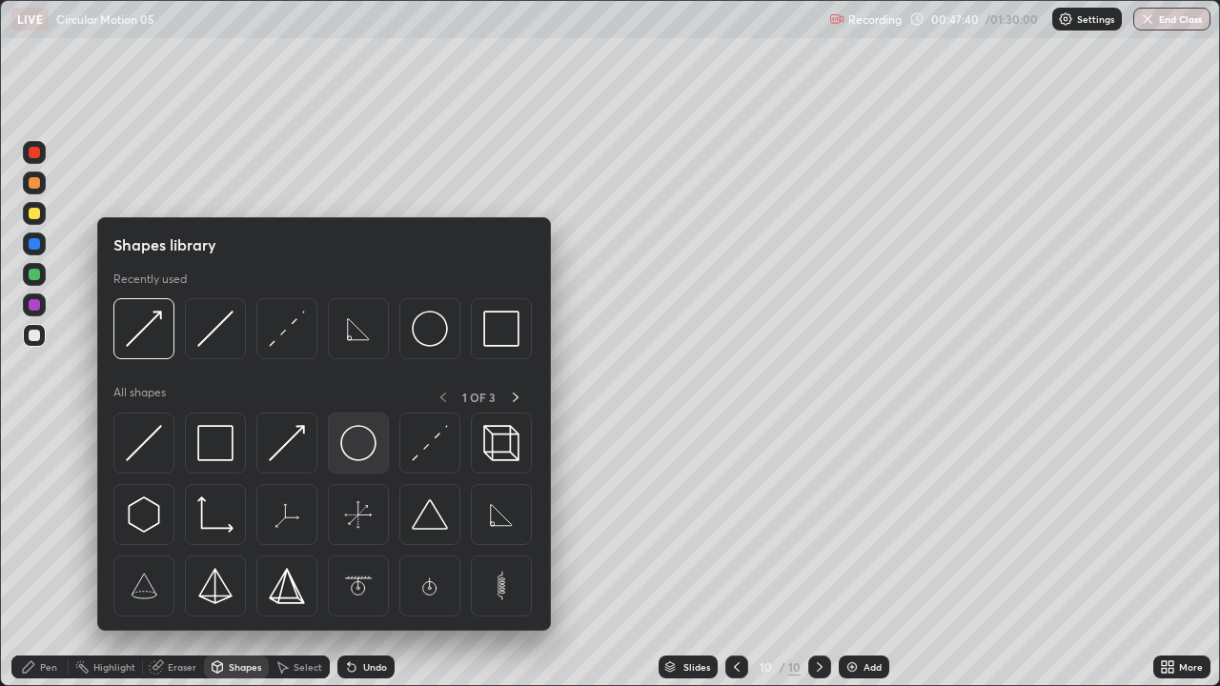
click at [360, 435] on img at bounding box center [358, 443] width 36 height 36
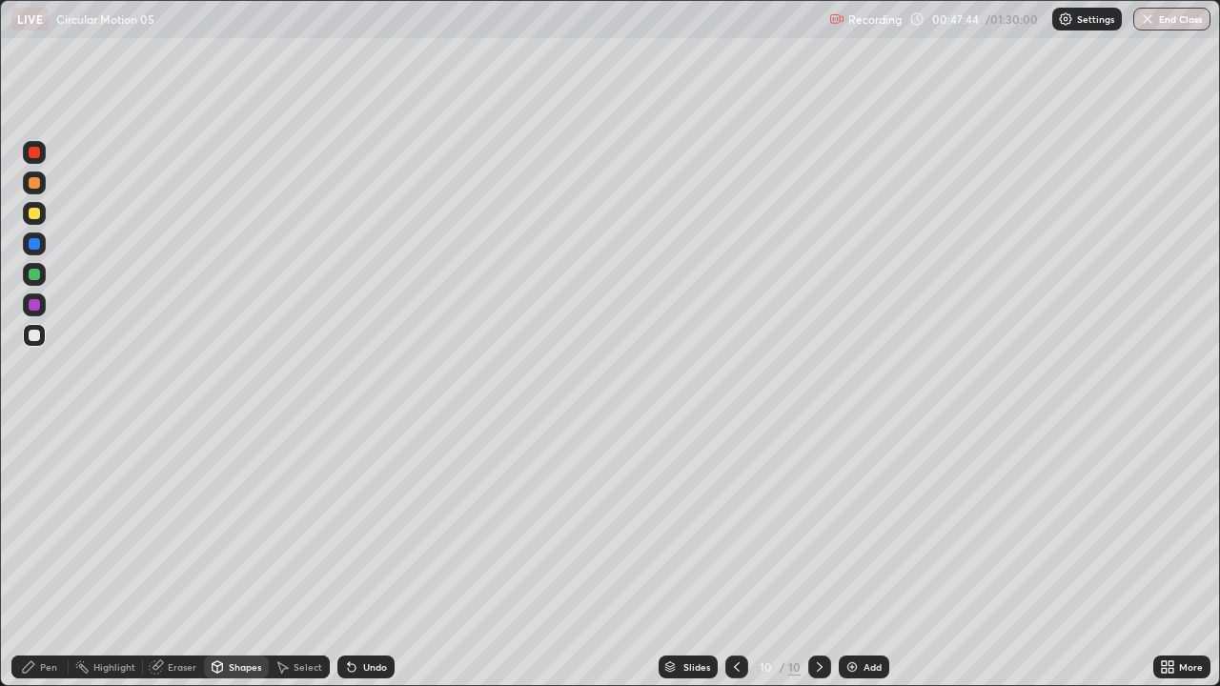
click at [190, 524] on div "Eraser" at bounding box center [173, 667] width 61 height 23
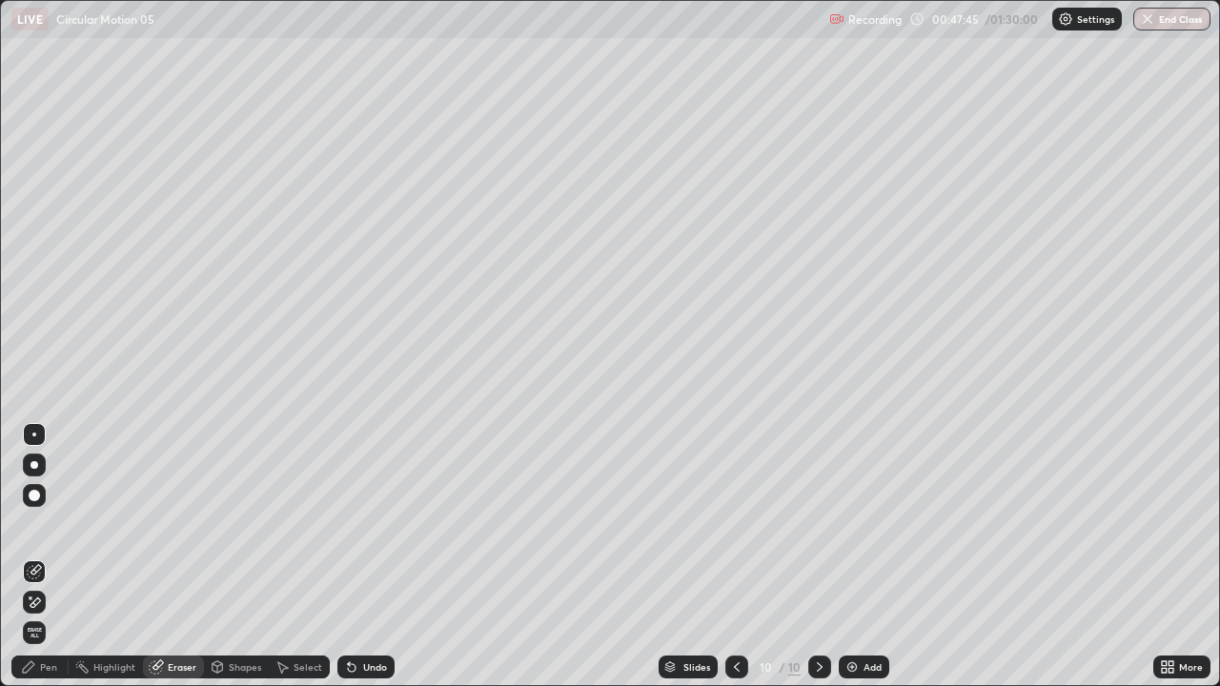
click at [237, 524] on div "Shapes" at bounding box center [245, 668] width 32 height 10
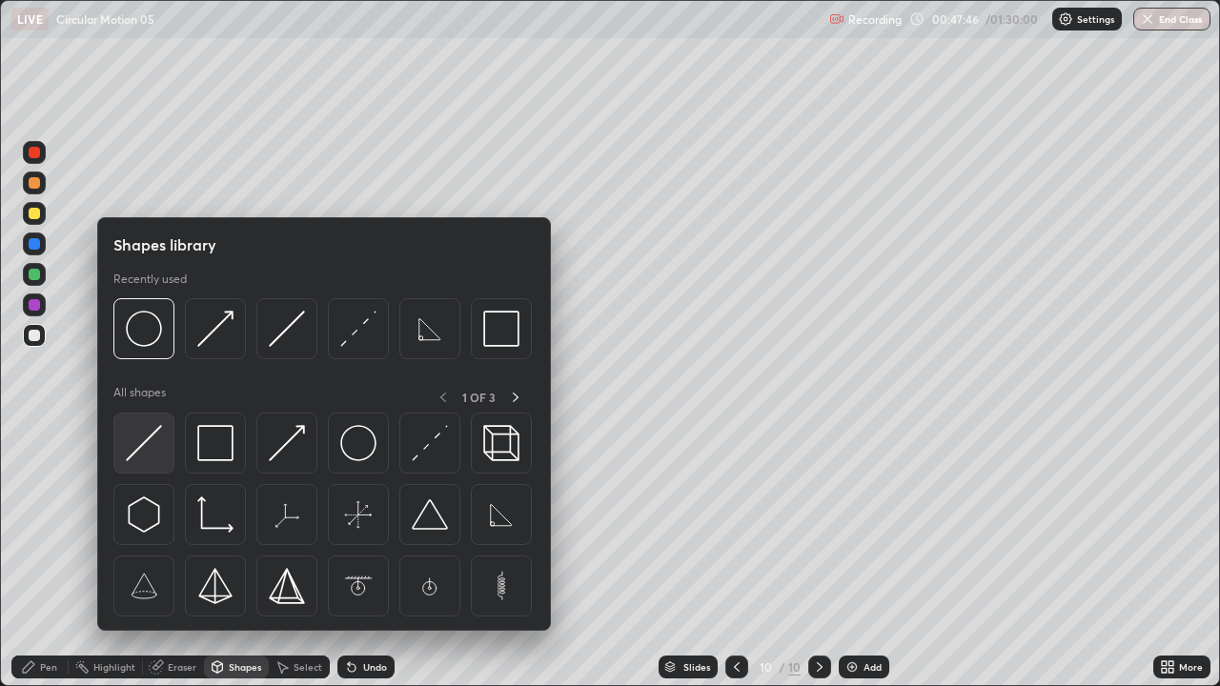
click at [151, 449] on img at bounding box center [144, 443] width 36 height 36
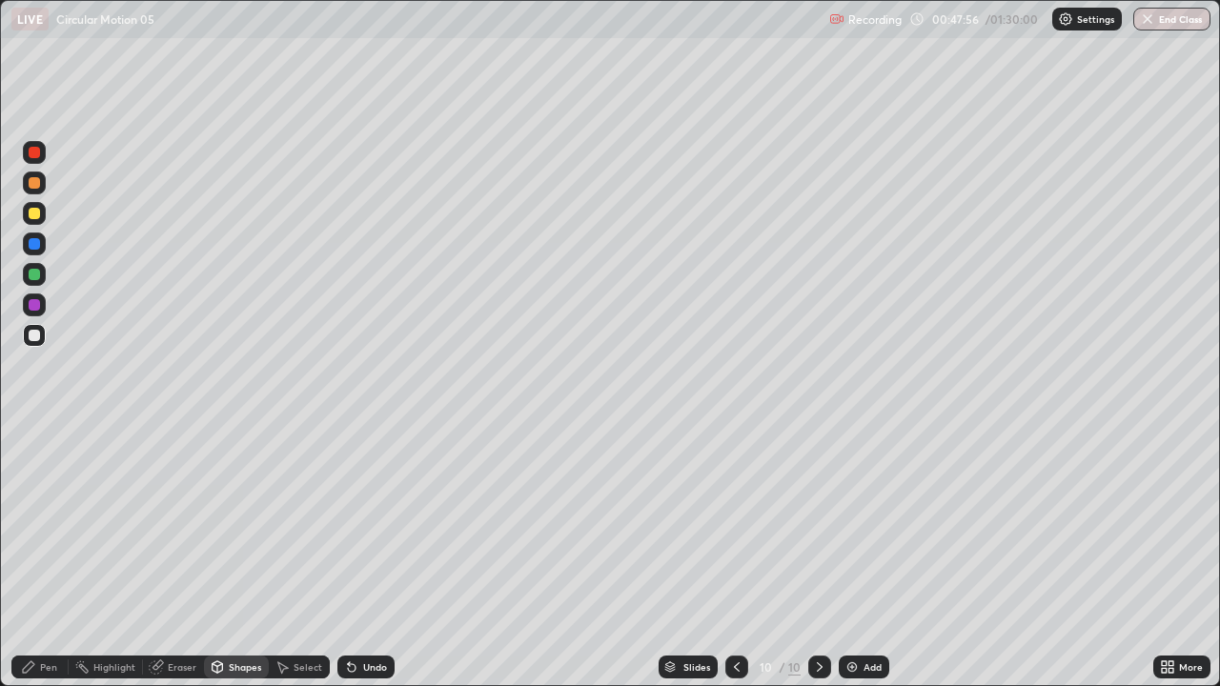
click at [54, 524] on div "Pen" at bounding box center [48, 668] width 17 height 10
click at [34, 306] on div at bounding box center [34, 304] width 11 height 11
click at [34, 276] on div at bounding box center [34, 274] width 11 height 11
click at [38, 224] on div at bounding box center [34, 213] width 23 height 23
click at [242, 524] on div "Shapes" at bounding box center [245, 668] width 32 height 10
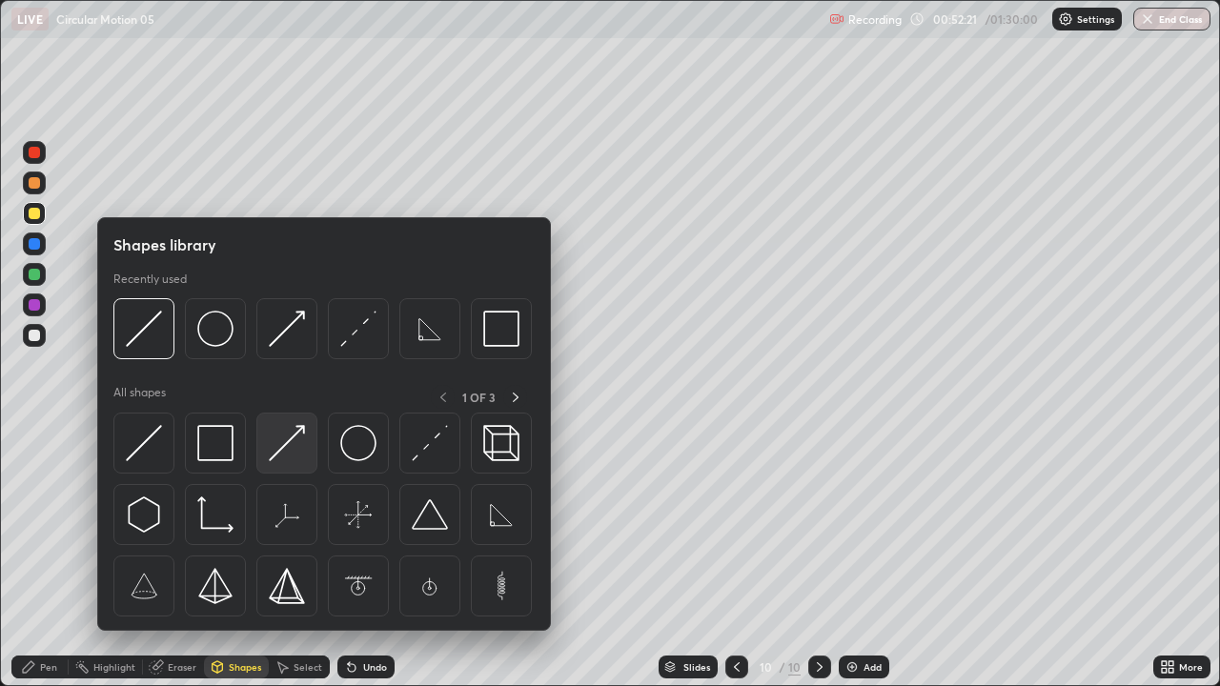
click at [287, 458] on img at bounding box center [287, 443] width 36 height 36
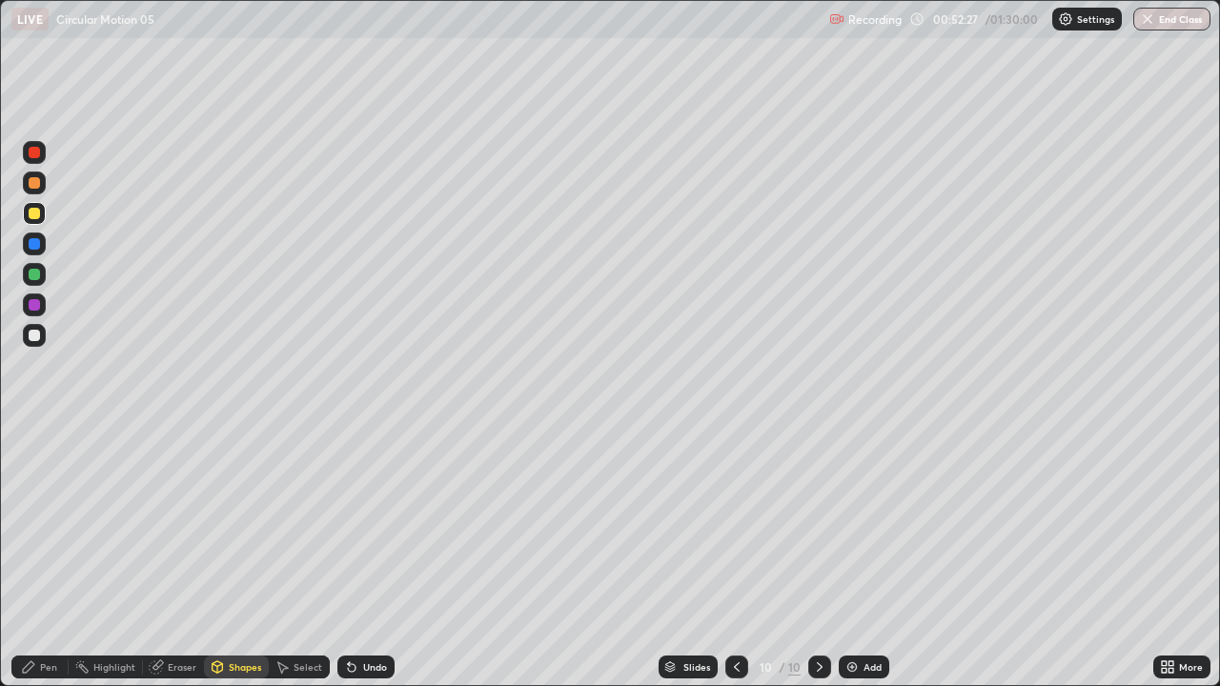
click at [51, 524] on div "Pen" at bounding box center [48, 668] width 17 height 10
click at [32, 334] on div at bounding box center [34, 335] width 11 height 11
click at [224, 524] on div "Shapes" at bounding box center [236, 667] width 65 height 23
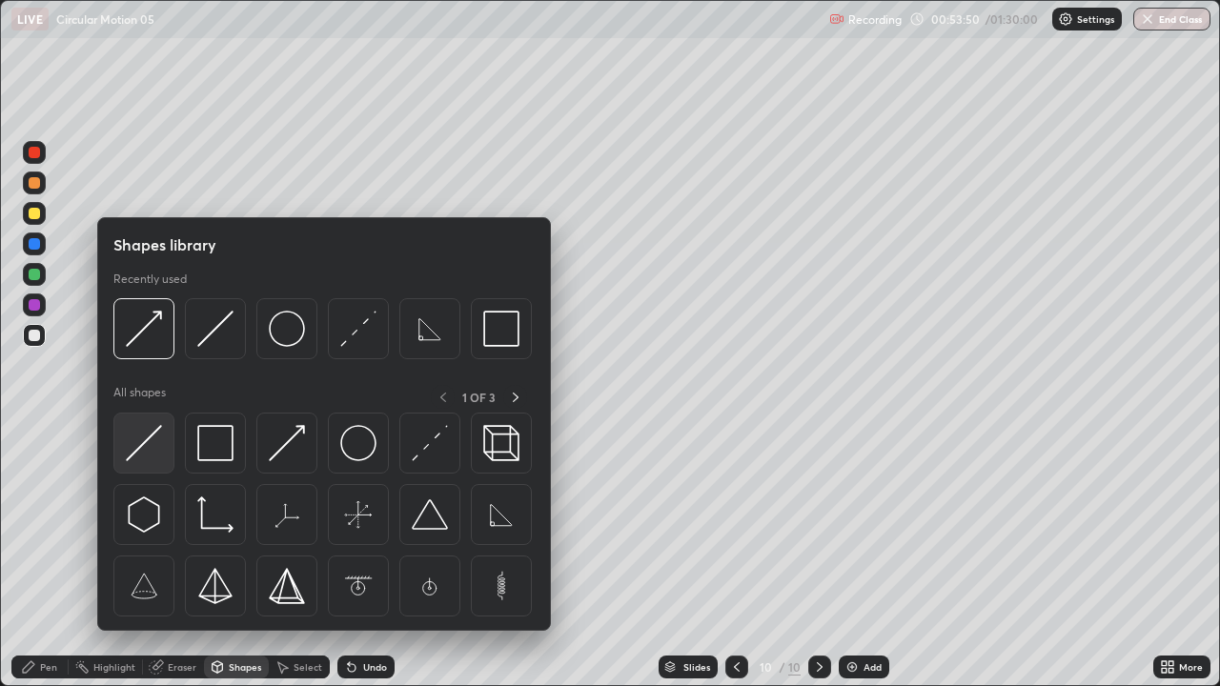
click at [160, 446] on img at bounding box center [144, 443] width 36 height 36
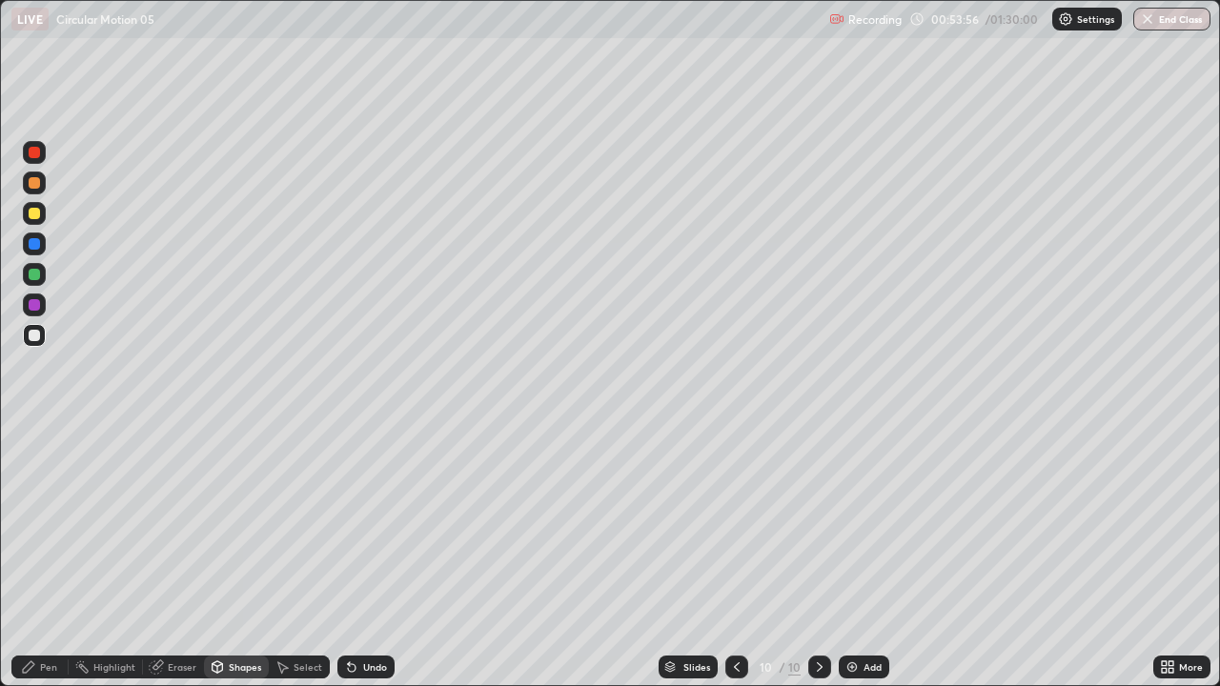
click at [37, 307] on div at bounding box center [34, 304] width 11 height 11
click at [249, 524] on div "Shapes" at bounding box center [245, 668] width 32 height 10
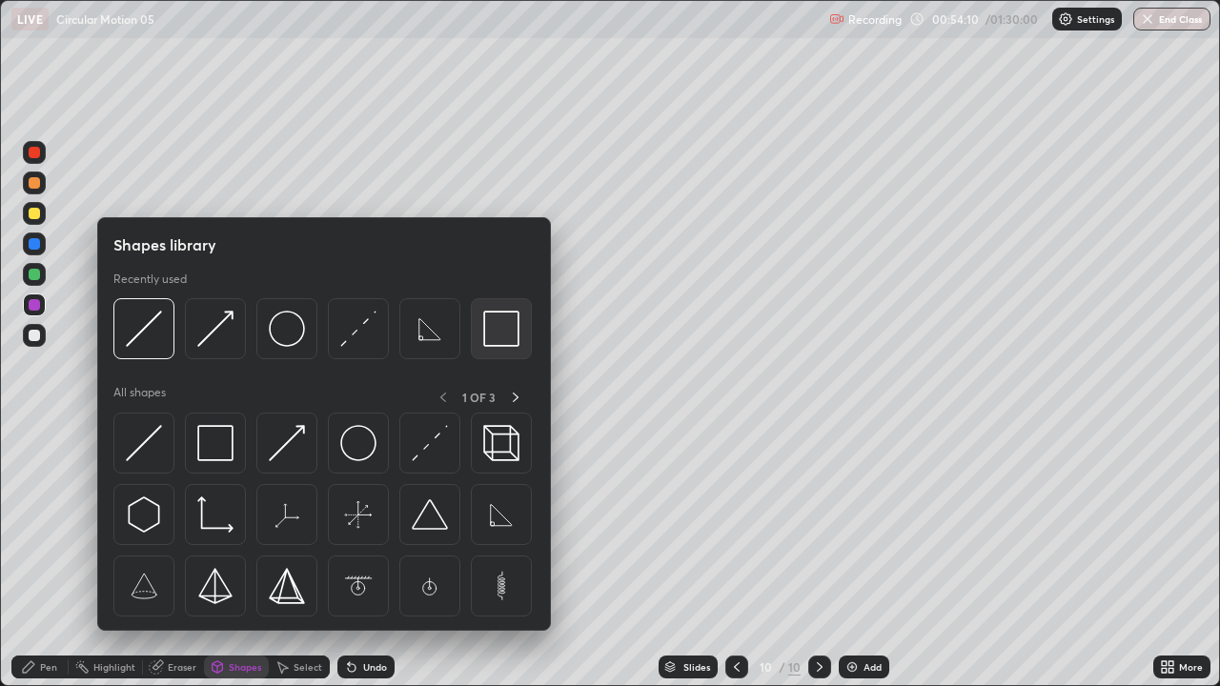
click at [497, 333] on img at bounding box center [501, 329] width 36 height 36
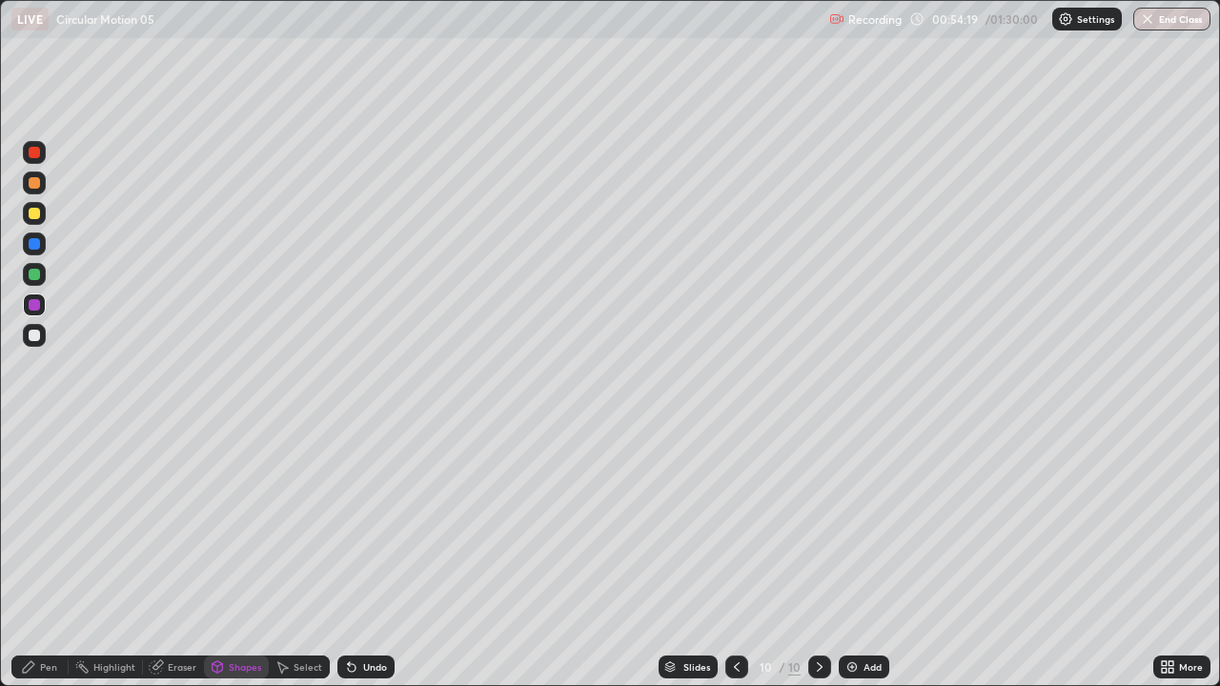
click at [49, 524] on div "Pen" at bounding box center [48, 668] width 17 height 10
click at [35, 213] on div at bounding box center [34, 213] width 11 height 11
click at [230, 524] on div "Shapes" at bounding box center [245, 668] width 32 height 10
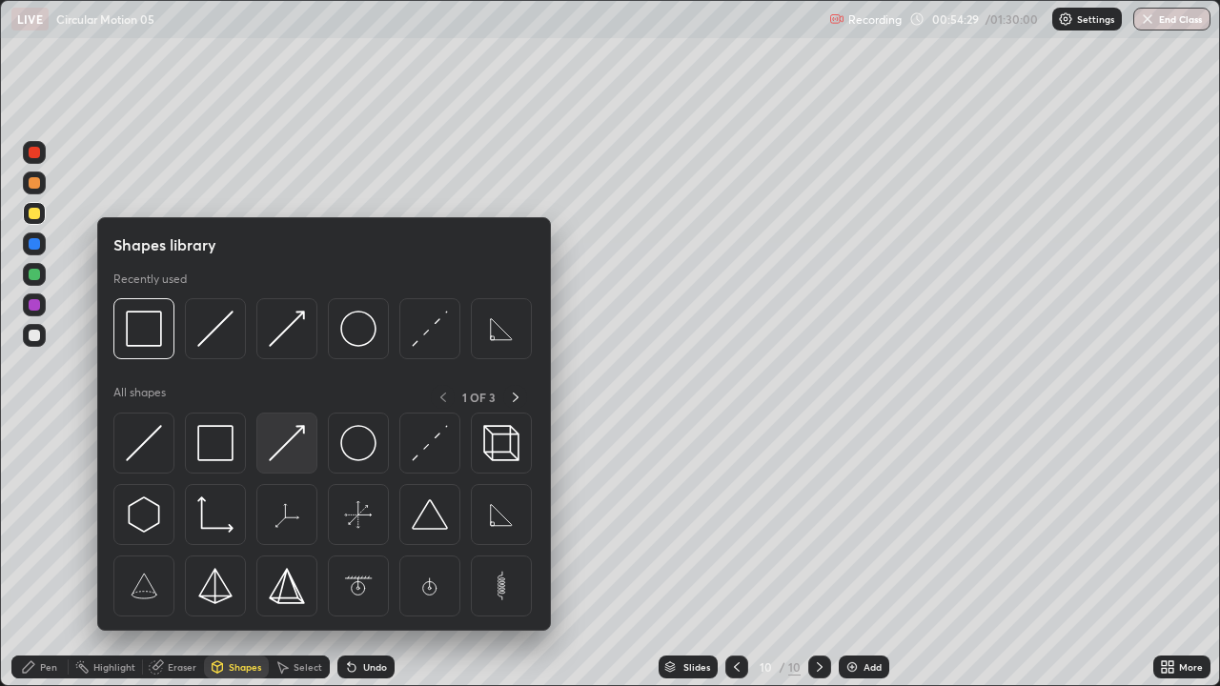
click at [303, 460] on img at bounding box center [287, 443] width 36 height 36
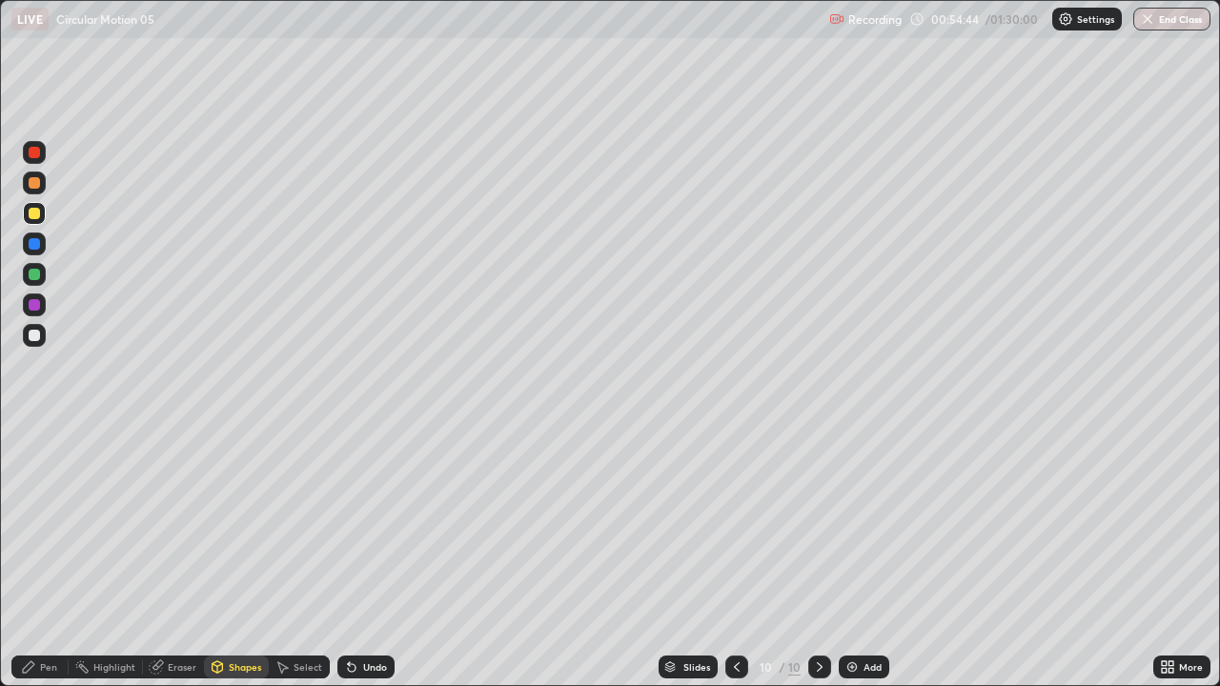
click at [372, 524] on div "Undo" at bounding box center [375, 668] width 24 height 10
click at [53, 524] on div "Pen" at bounding box center [48, 668] width 17 height 10
click at [233, 524] on div "Shapes" at bounding box center [245, 668] width 32 height 10
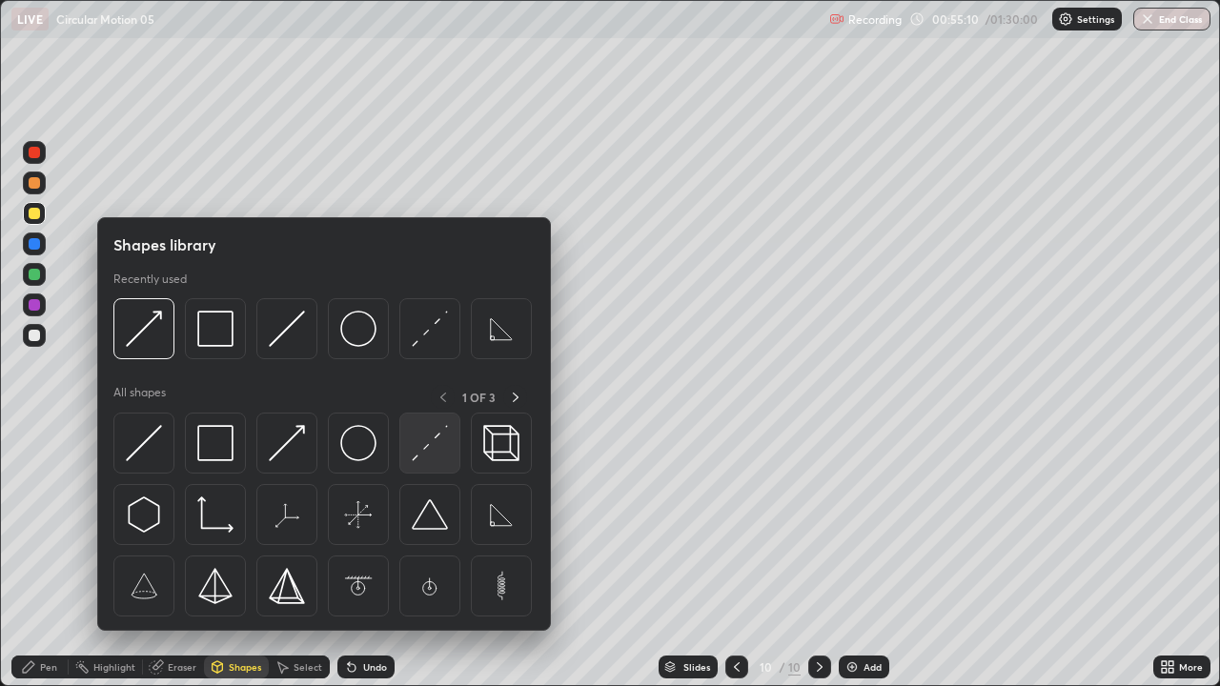
click at [420, 461] on img at bounding box center [430, 443] width 36 height 36
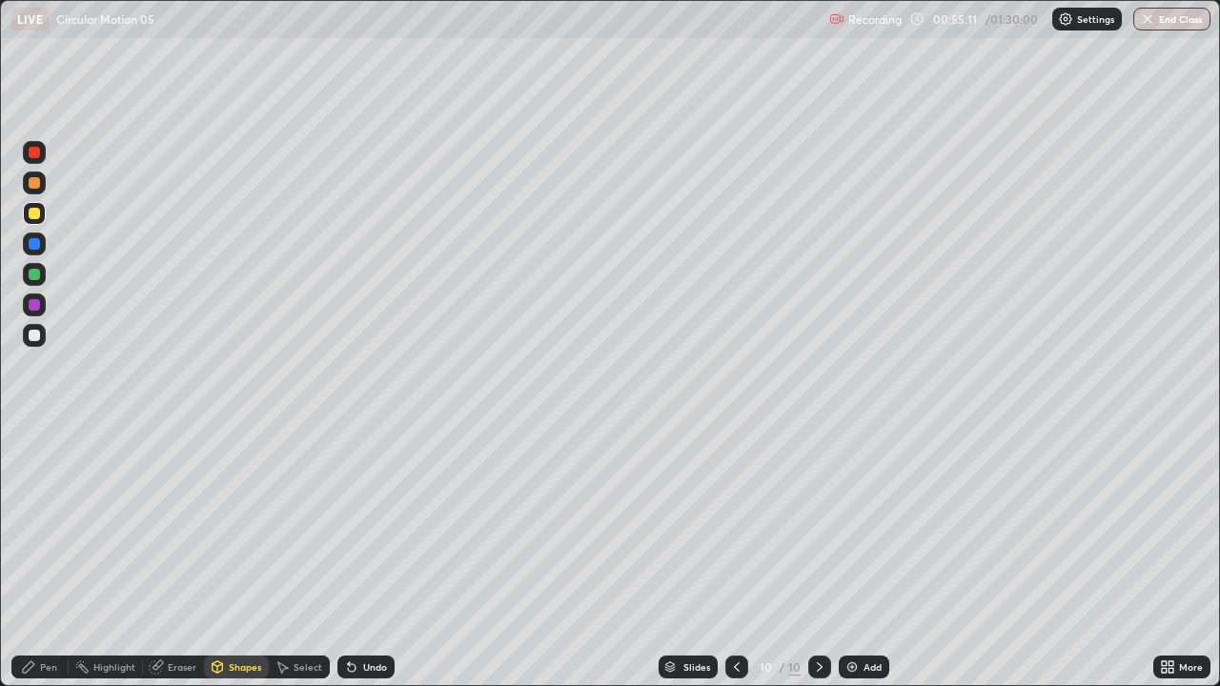
click at [33, 244] on div at bounding box center [34, 243] width 11 height 11
click at [34, 334] on div at bounding box center [34, 335] width 11 height 11
click at [37, 338] on div at bounding box center [34, 335] width 11 height 11
click at [371, 524] on div "Undo" at bounding box center [366, 667] width 57 height 23
click at [236, 524] on div "Shapes" at bounding box center [245, 668] width 32 height 10
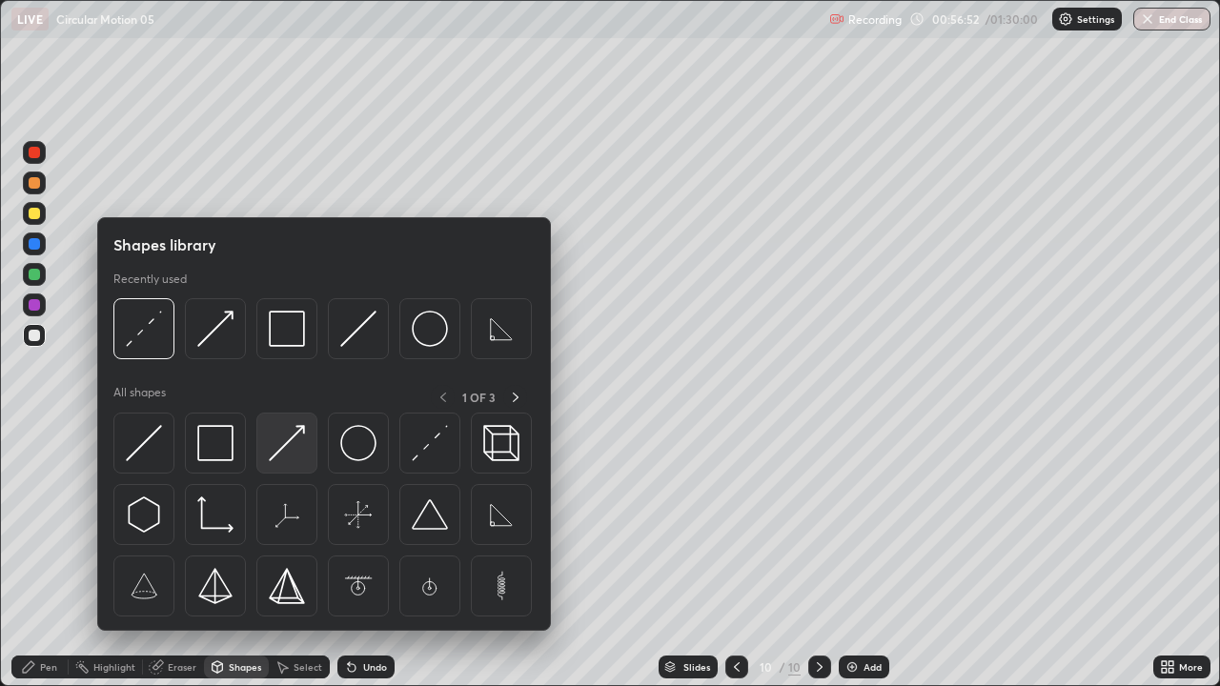
click at [278, 451] on img at bounding box center [287, 443] width 36 height 36
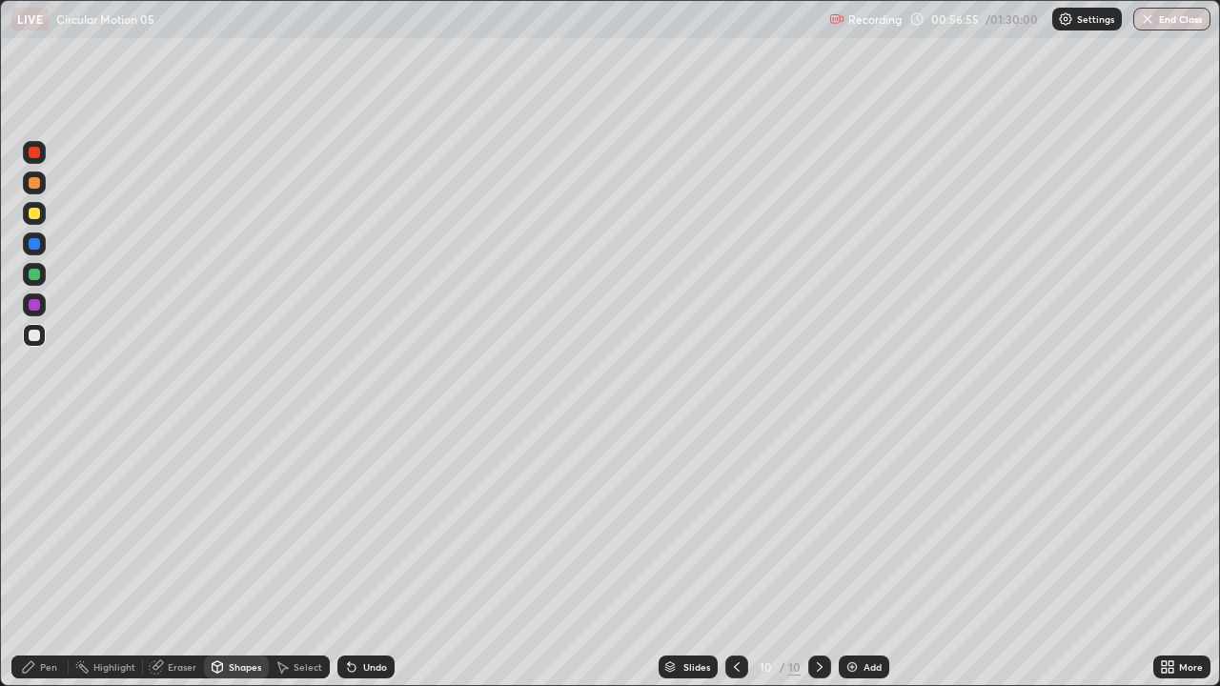
click at [49, 524] on div "Pen" at bounding box center [39, 667] width 57 height 23
click at [175, 524] on div "Eraser" at bounding box center [182, 668] width 29 height 10
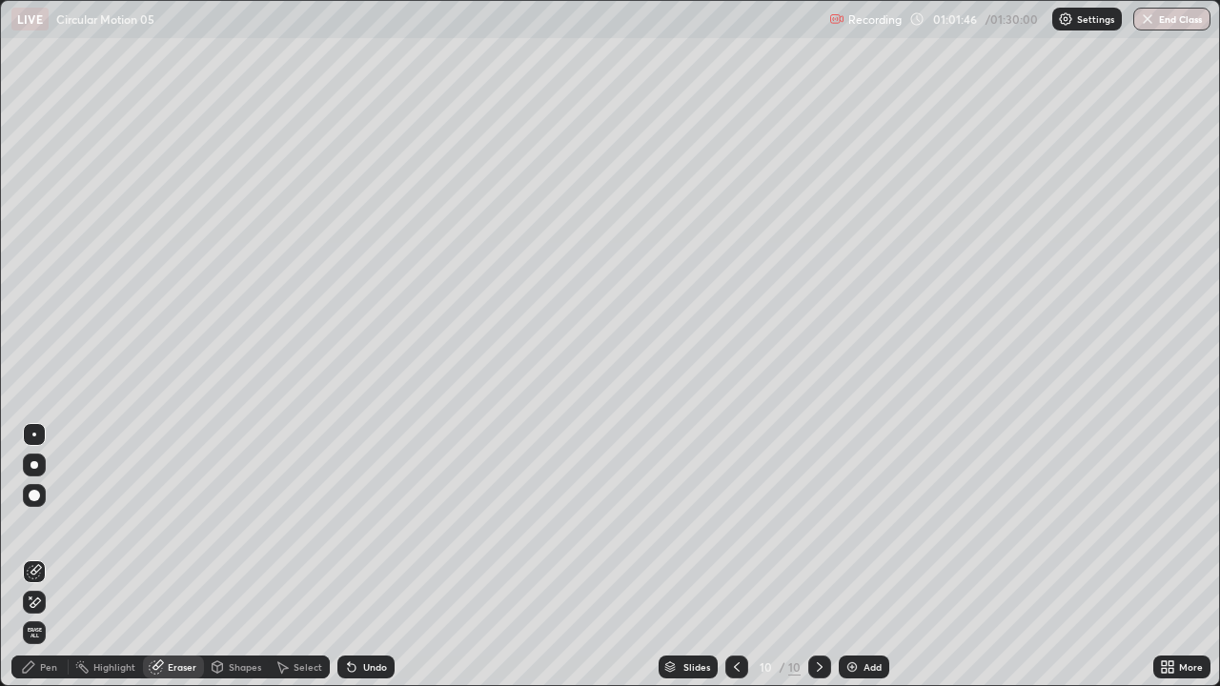
click at [51, 524] on div "Pen" at bounding box center [48, 668] width 17 height 10
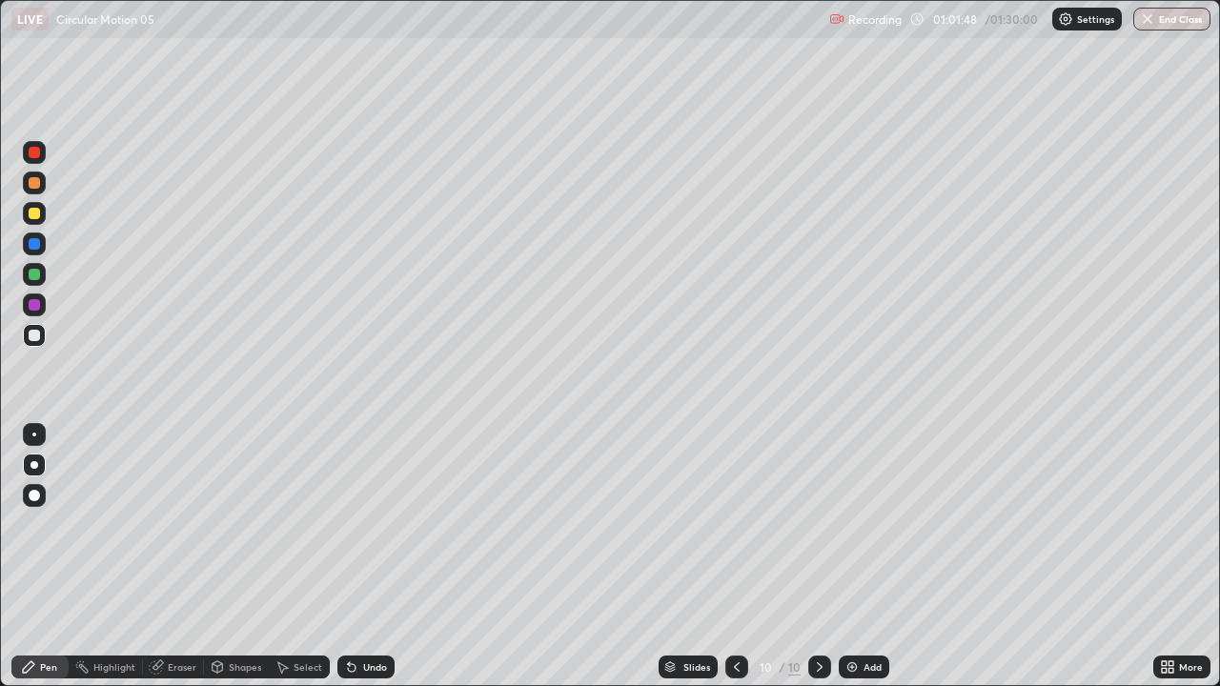
click at [33, 305] on div at bounding box center [34, 304] width 11 height 11
click at [34, 245] on div at bounding box center [34, 243] width 11 height 11
click at [192, 524] on div "Eraser" at bounding box center [182, 668] width 29 height 10
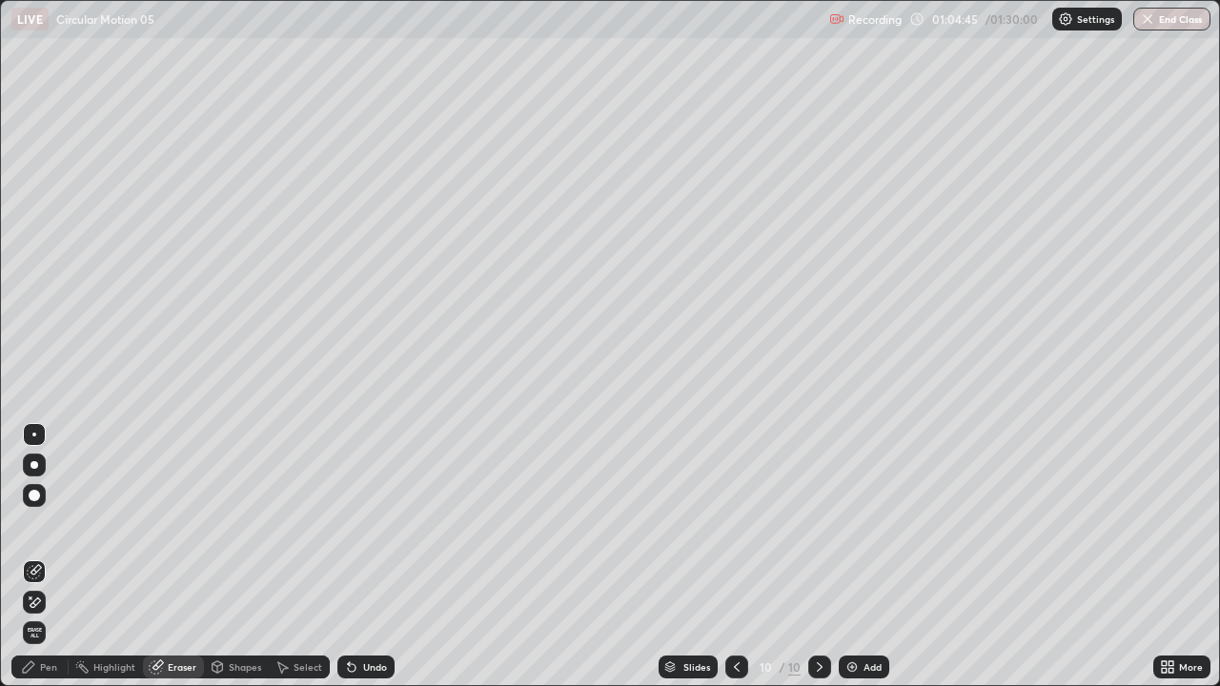
click at [856, 524] on div "Add" at bounding box center [864, 667] width 51 height 23
click at [49, 524] on div "Pen" at bounding box center [48, 668] width 17 height 10
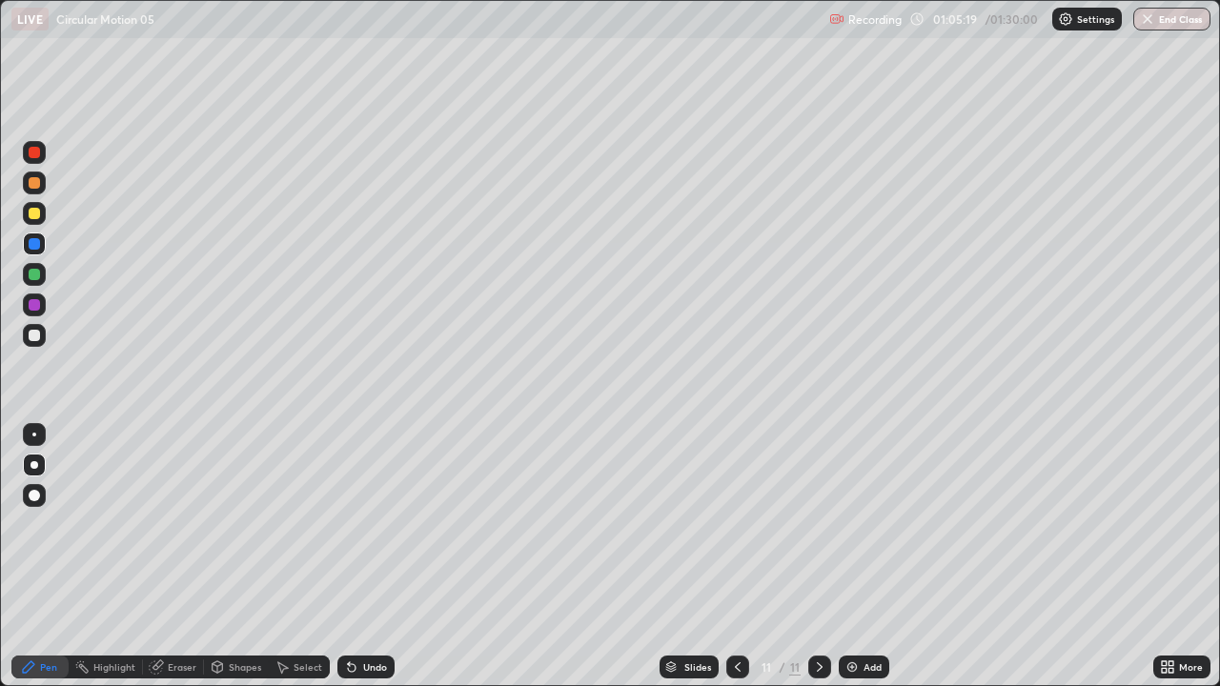
click at [34, 334] on div at bounding box center [34, 335] width 11 height 11
click at [35, 214] on div at bounding box center [34, 213] width 11 height 11
click at [849, 524] on img at bounding box center [852, 667] width 15 height 15
click at [375, 524] on div "Undo" at bounding box center [375, 668] width 24 height 10
click at [34, 337] on div at bounding box center [34, 335] width 11 height 11
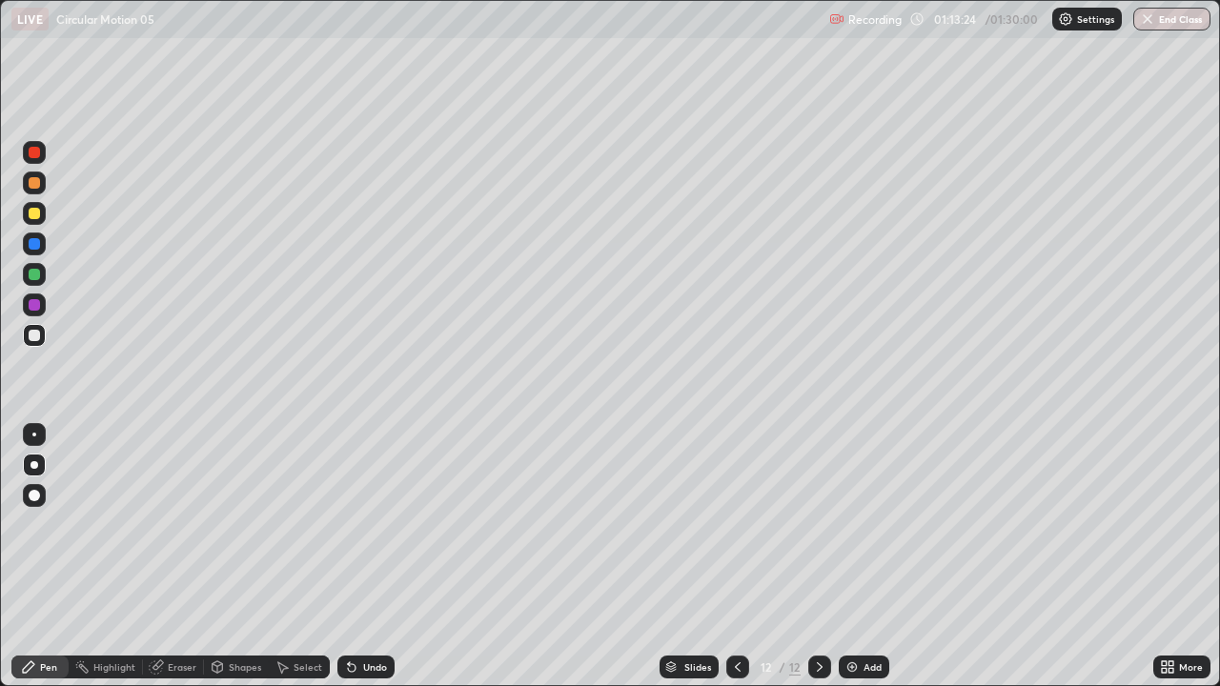
click at [34, 215] on div at bounding box center [34, 213] width 11 height 11
click at [294, 524] on div "Select" at bounding box center [308, 668] width 29 height 10
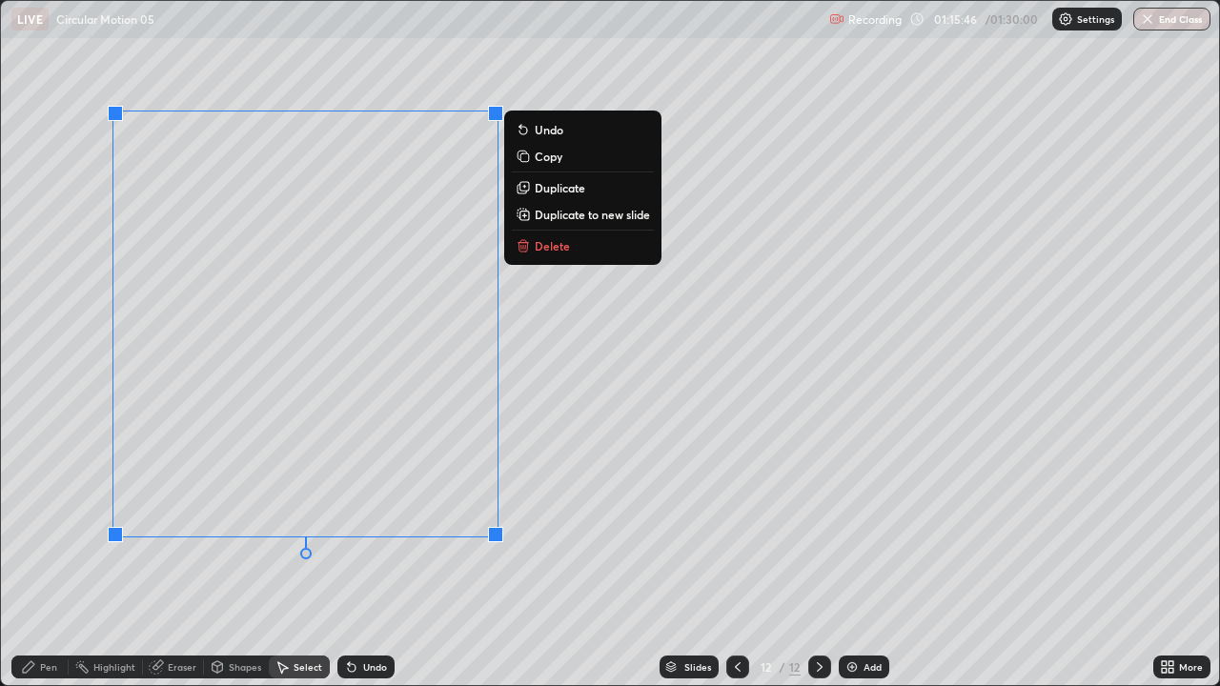
click at [557, 253] on button "Delete" at bounding box center [583, 246] width 142 height 23
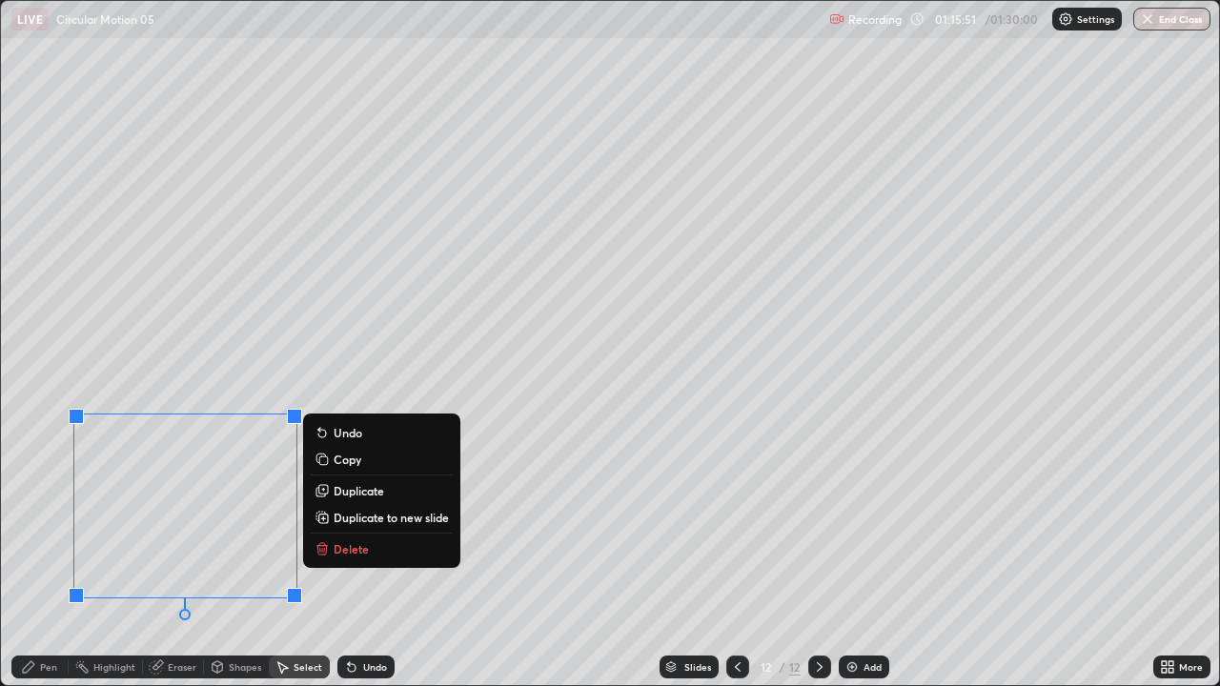
click at [369, 524] on button "Delete" at bounding box center [382, 549] width 142 height 23
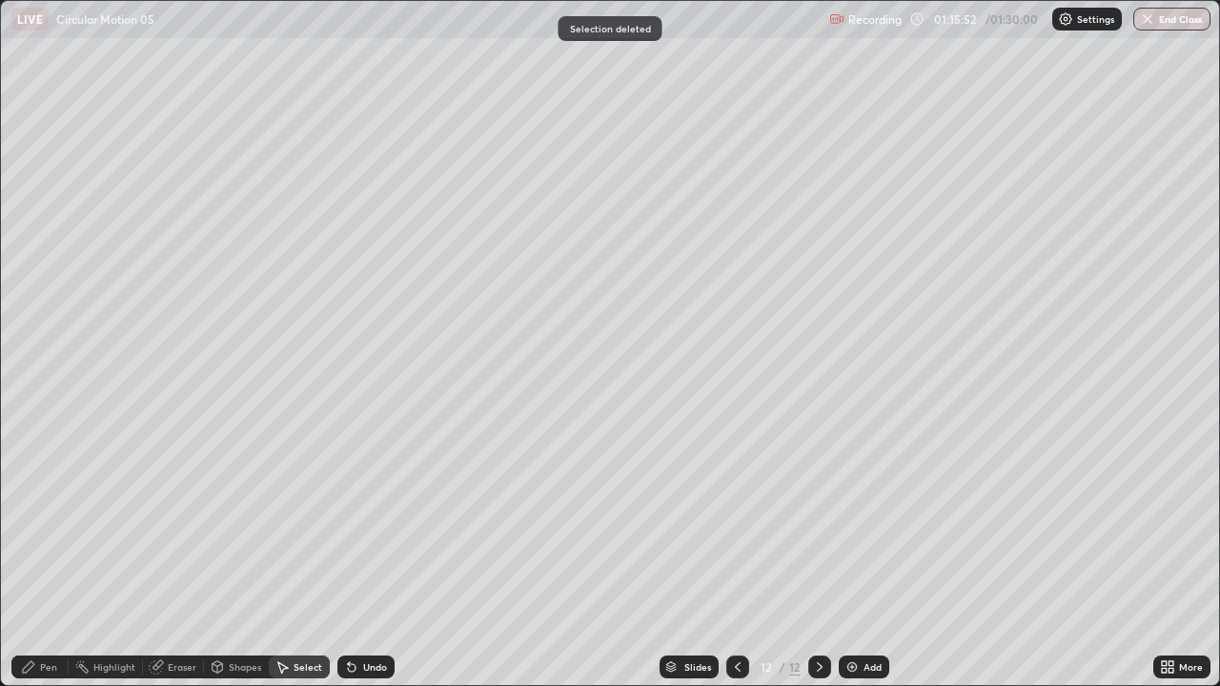
click at [166, 524] on div "Eraser" at bounding box center [173, 667] width 61 height 23
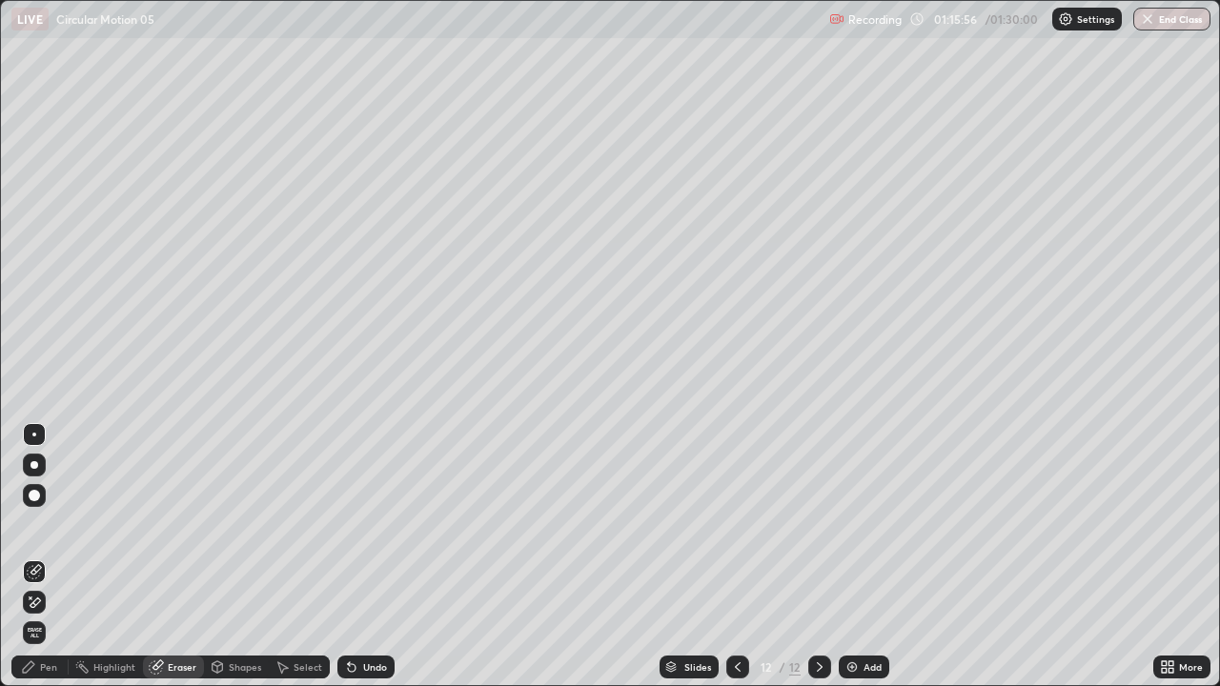
click at [43, 524] on div "Pen" at bounding box center [39, 667] width 57 height 23
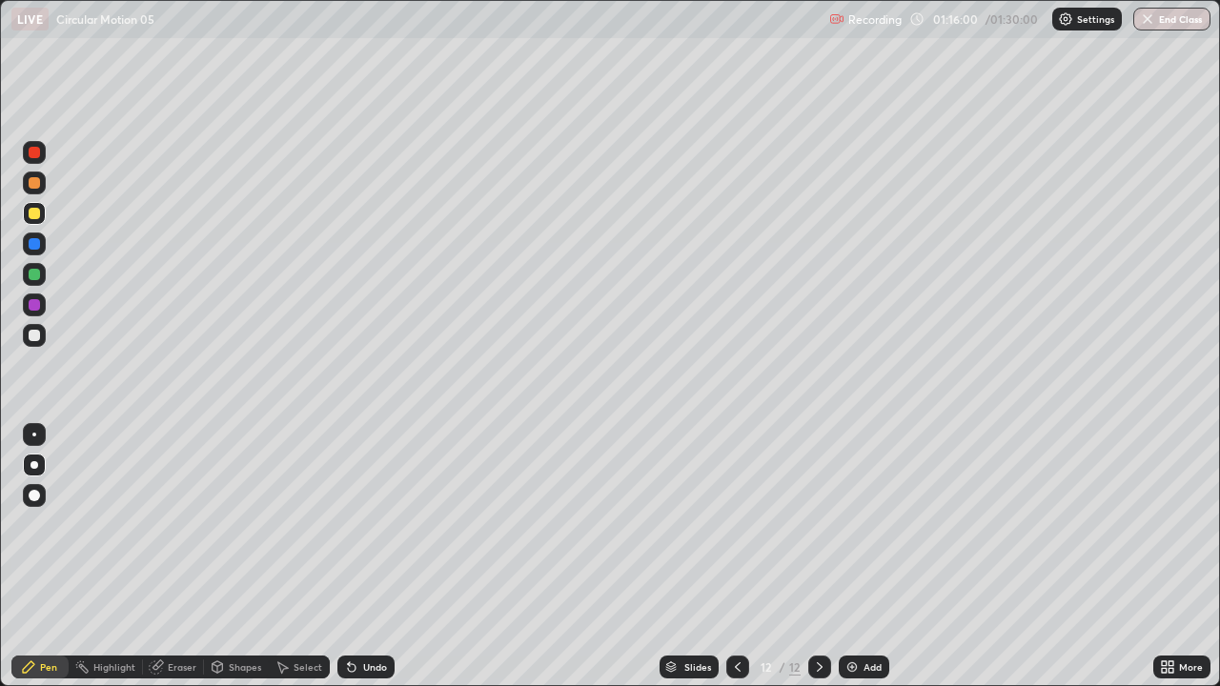
click at [35, 338] on div at bounding box center [34, 335] width 11 height 11
click at [359, 524] on div "Undo" at bounding box center [366, 667] width 57 height 23
click at [31, 297] on div at bounding box center [34, 305] width 23 height 23
click at [39, 272] on div at bounding box center [34, 274] width 11 height 11
click at [1169, 22] on button "End Class" at bounding box center [1172, 19] width 77 height 23
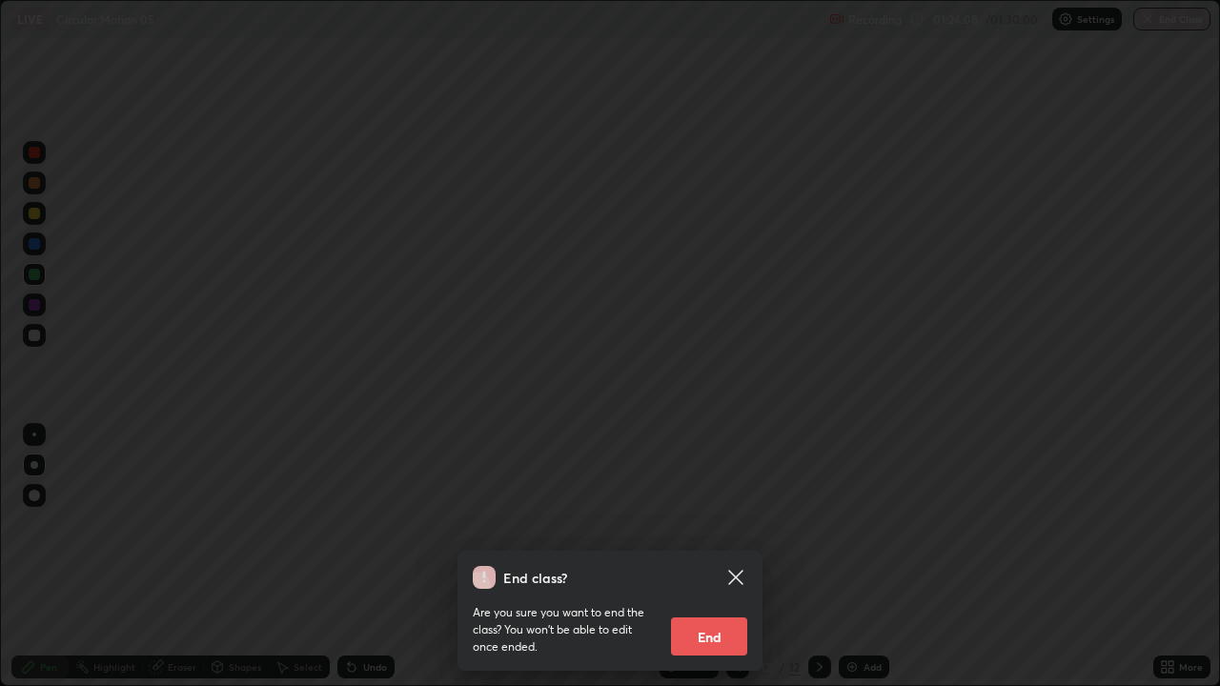
click at [713, 524] on button "End" at bounding box center [709, 637] width 76 height 38
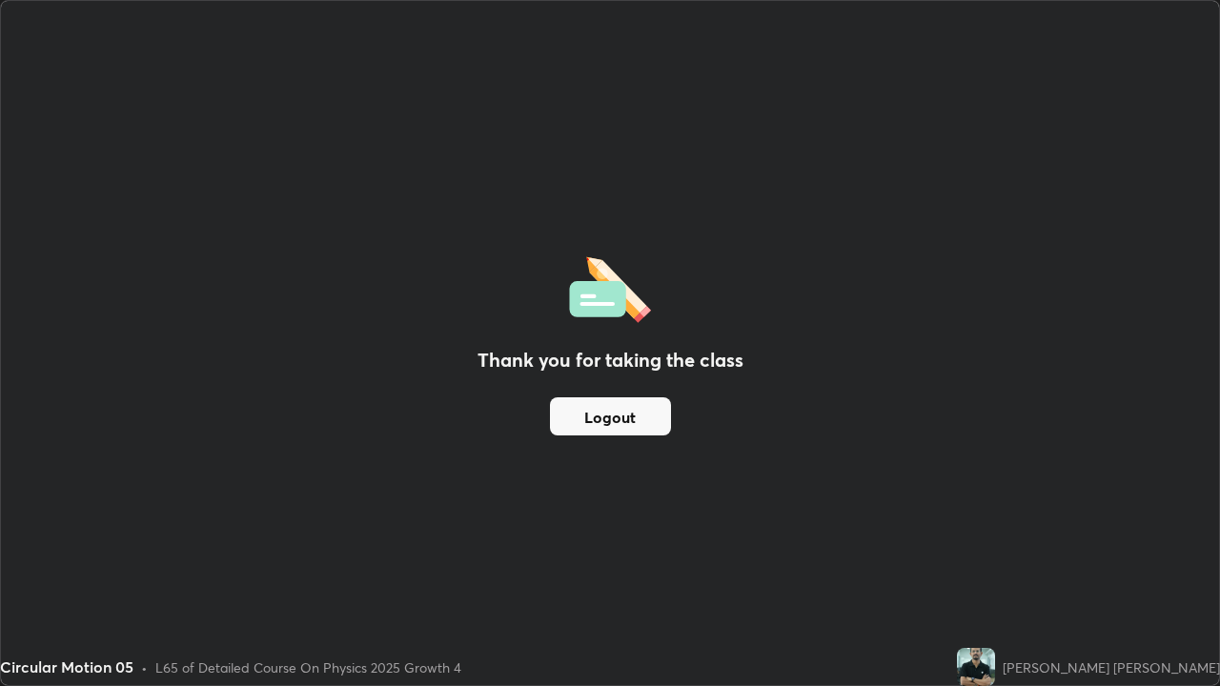
click at [645, 419] on button "Logout" at bounding box center [610, 417] width 121 height 38
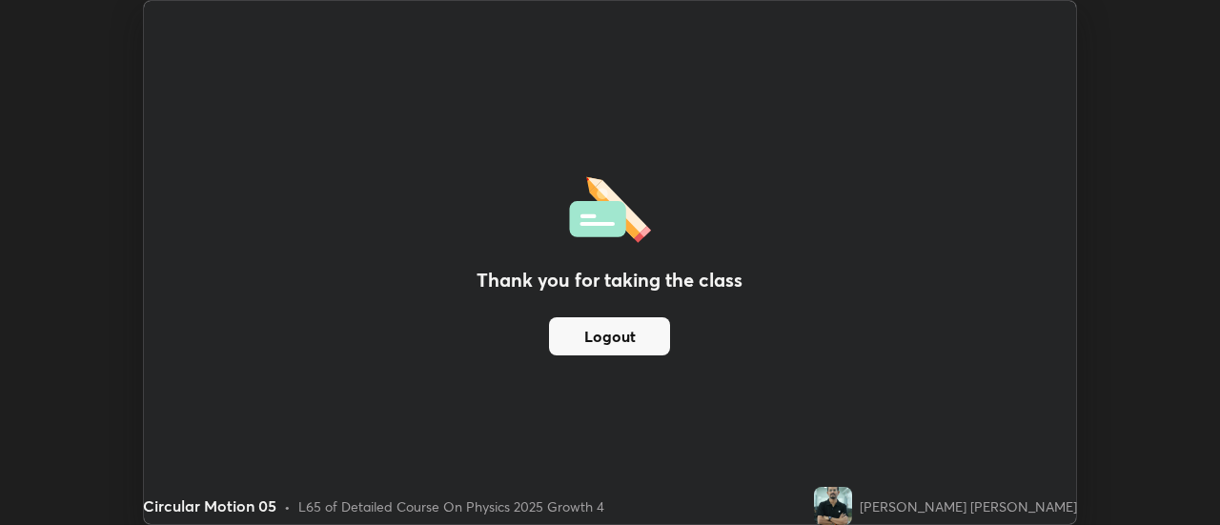
scroll to position [94819, 94124]
